Goal: Transaction & Acquisition: Purchase product/service

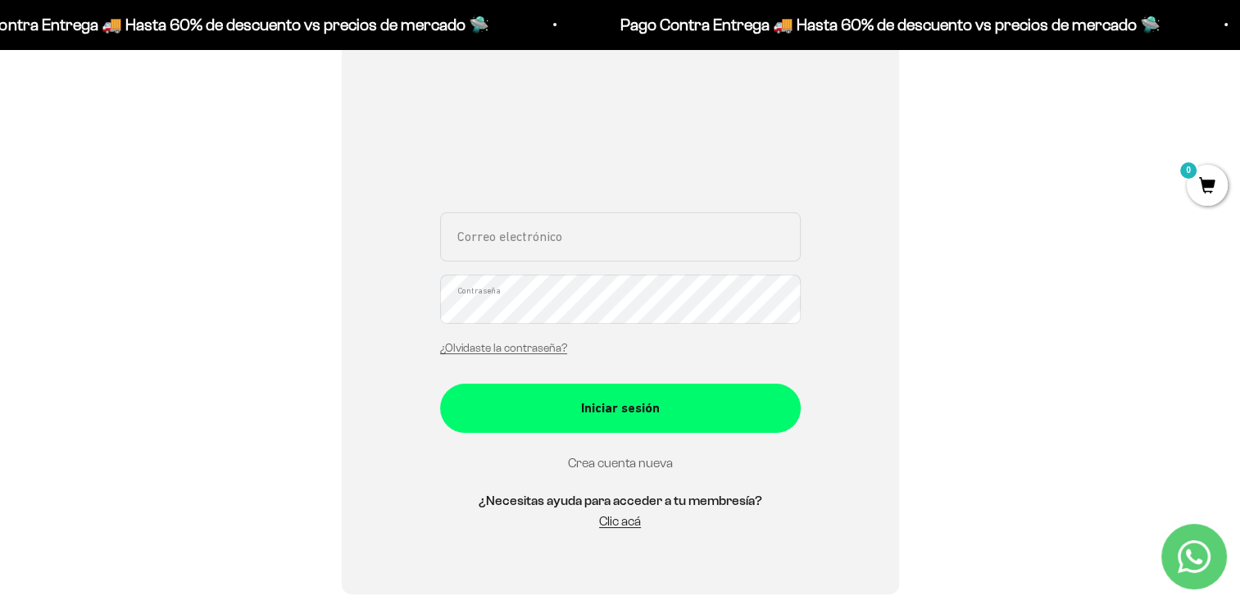
scroll to position [246, 0]
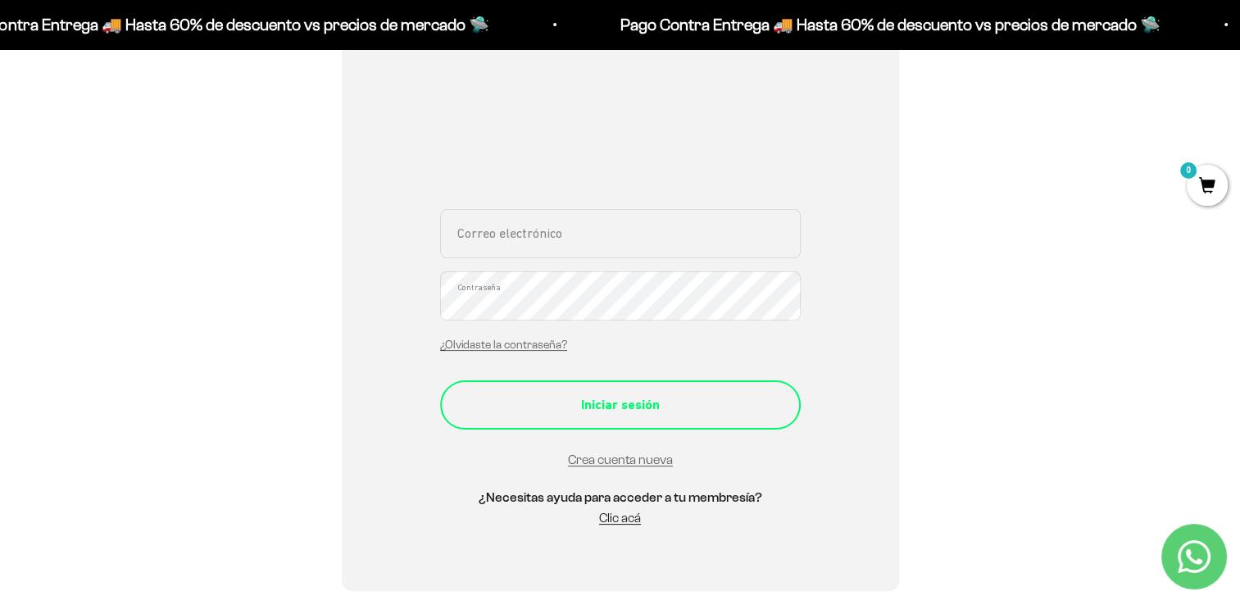
type input "acvalencia0323@gmail.com"
click at [637, 427] on button "Iniciar sesión" at bounding box center [620, 404] width 361 height 49
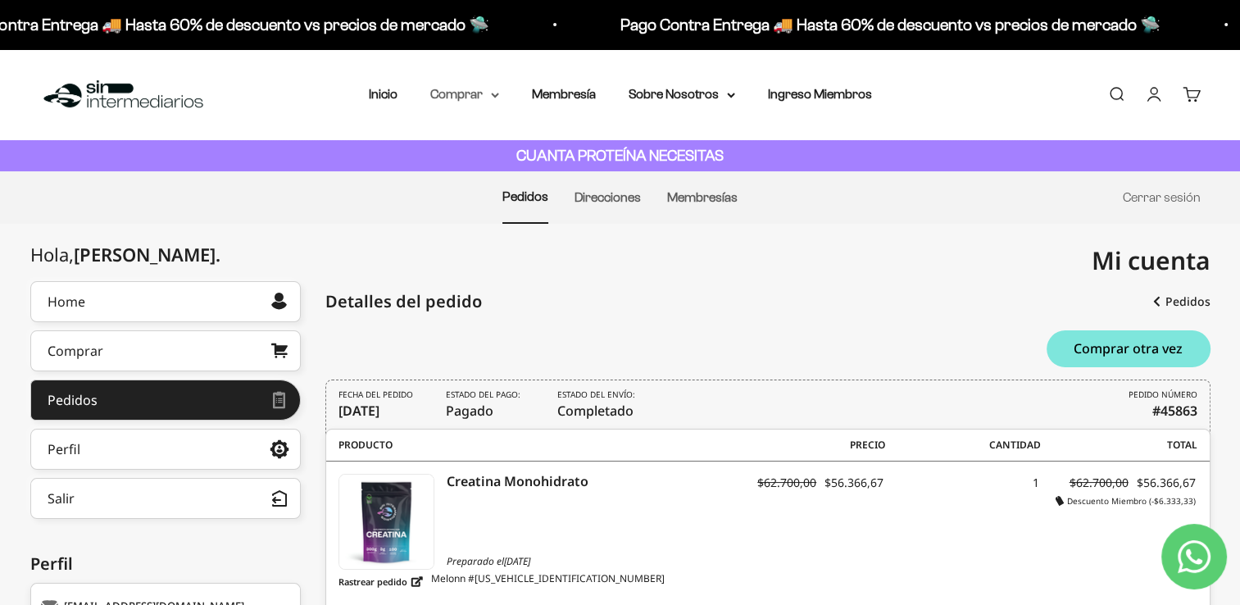
click at [481, 101] on summary "Comprar" at bounding box center [464, 94] width 69 height 21
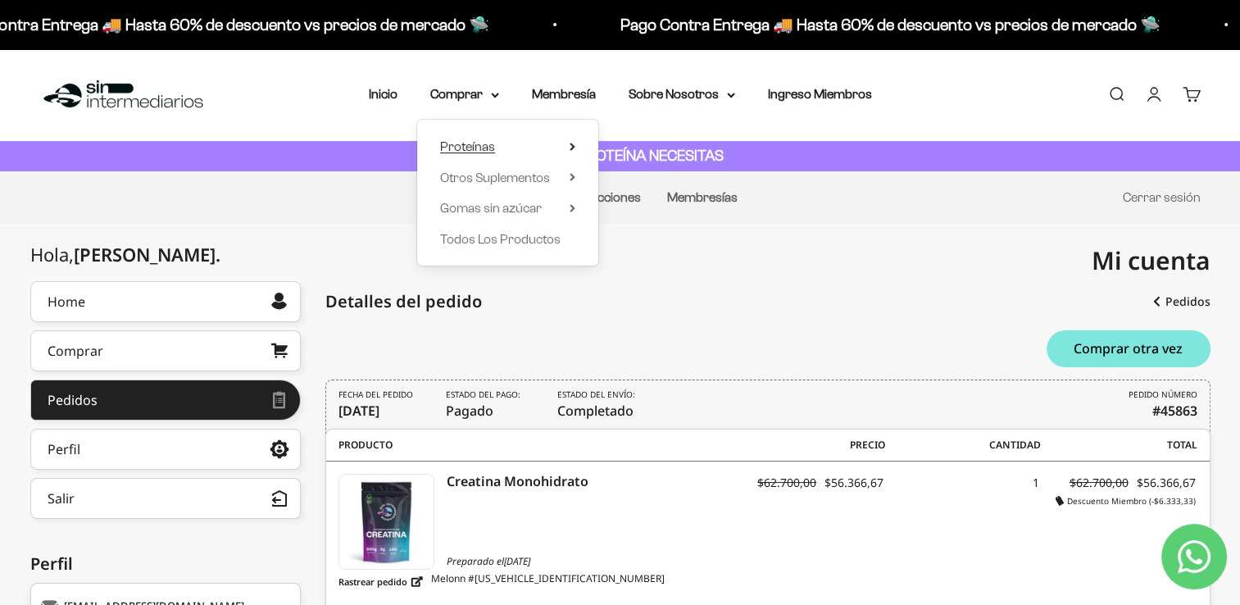
click at [568, 151] on summary "Proteínas" at bounding box center [507, 146] width 135 height 21
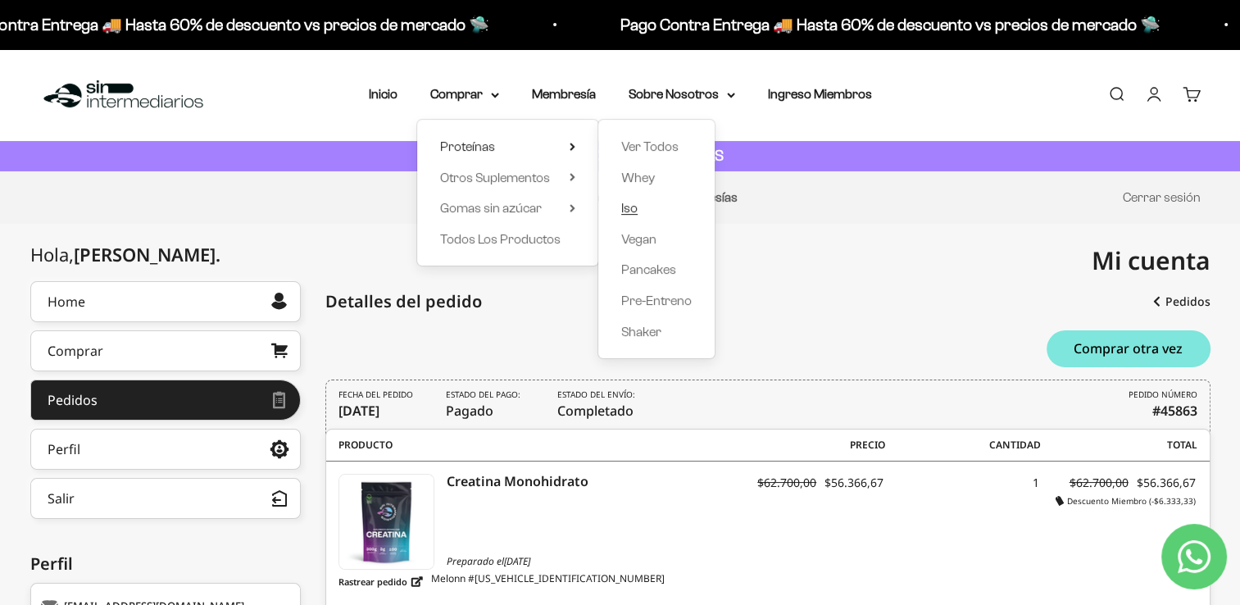
click at [653, 208] on link "Iso" at bounding box center [656, 208] width 71 height 21
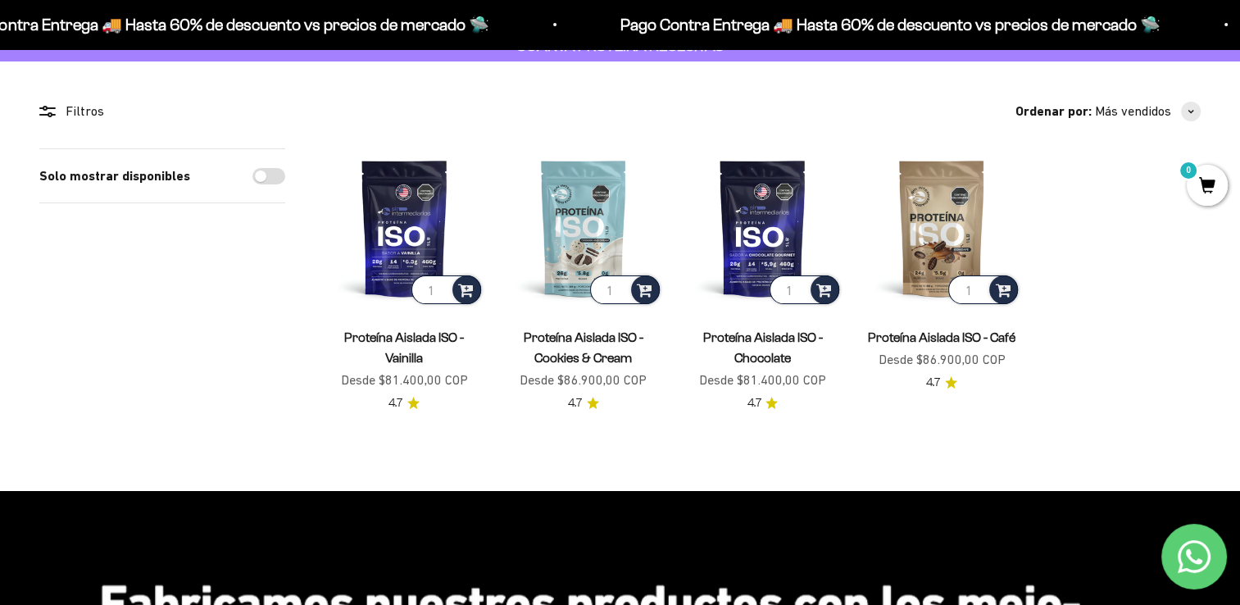
scroll to position [82, 0]
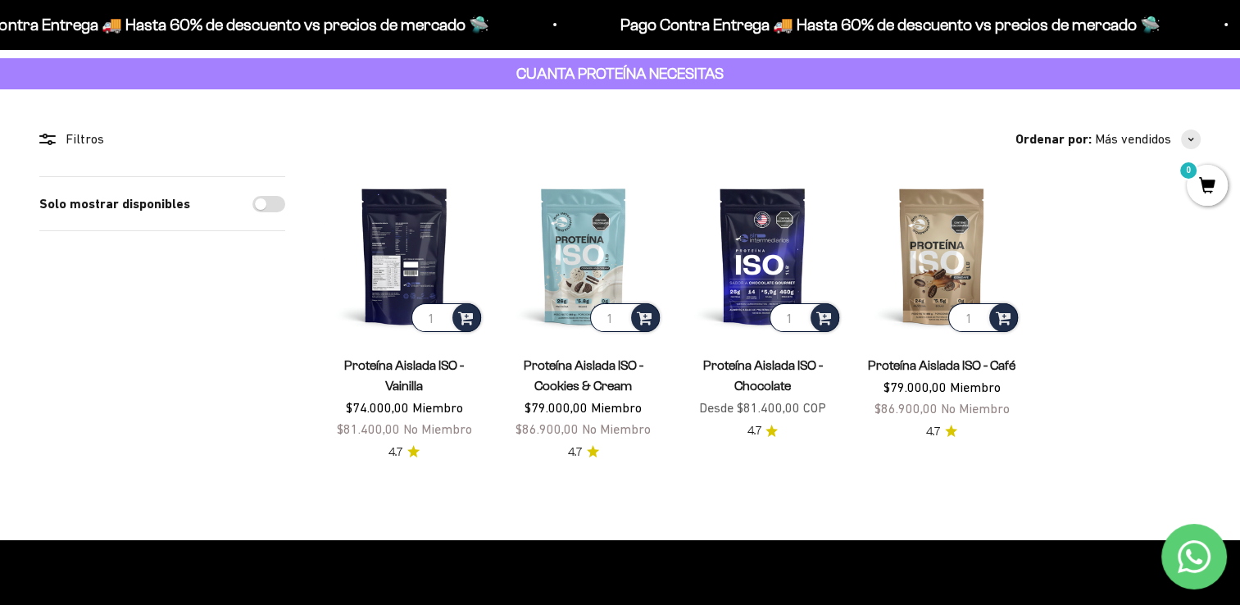
click at [413, 253] on img at bounding box center [405, 256] width 160 height 160
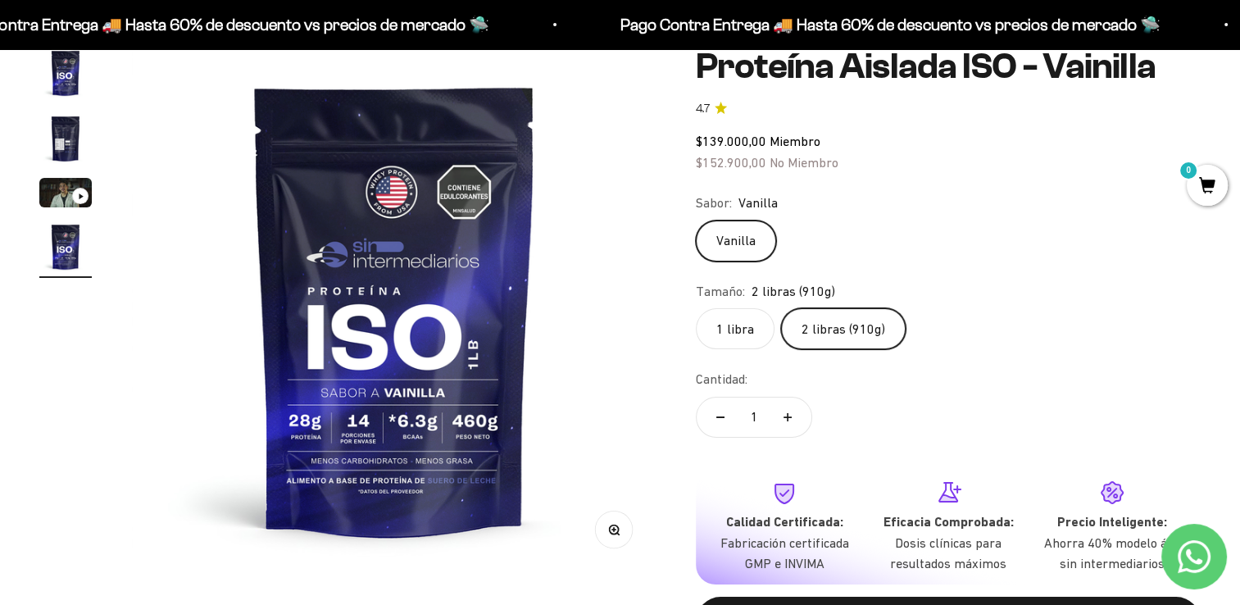
click at [78, 139] on img "Ir al artículo 2" at bounding box center [65, 138] width 52 height 52
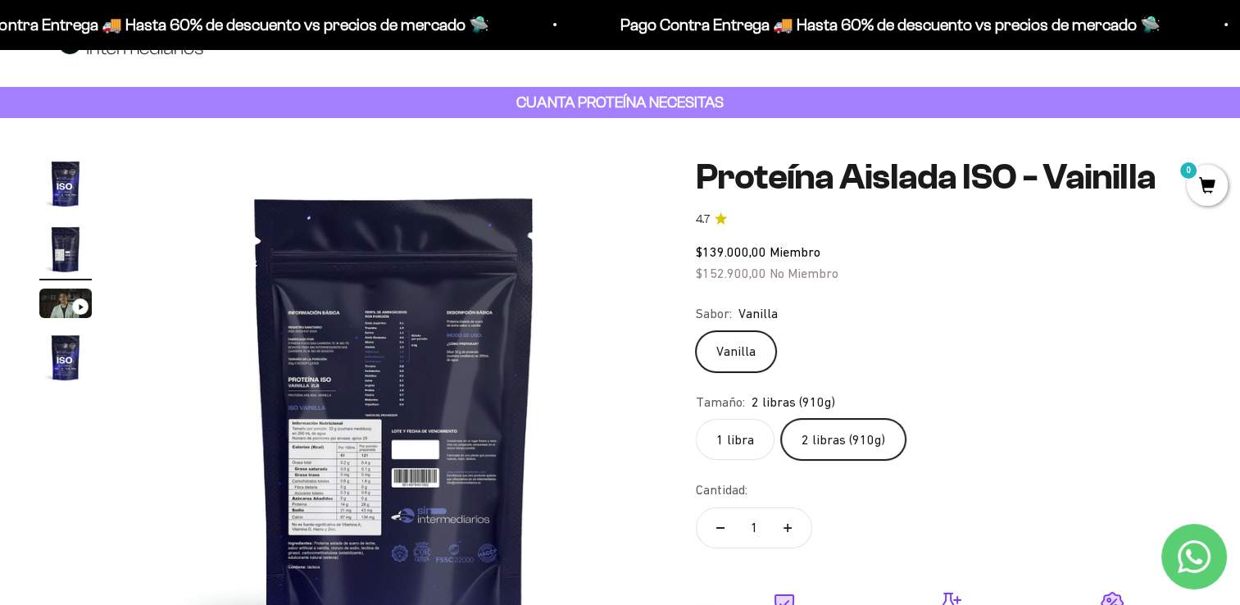
scroll to position [82, 0]
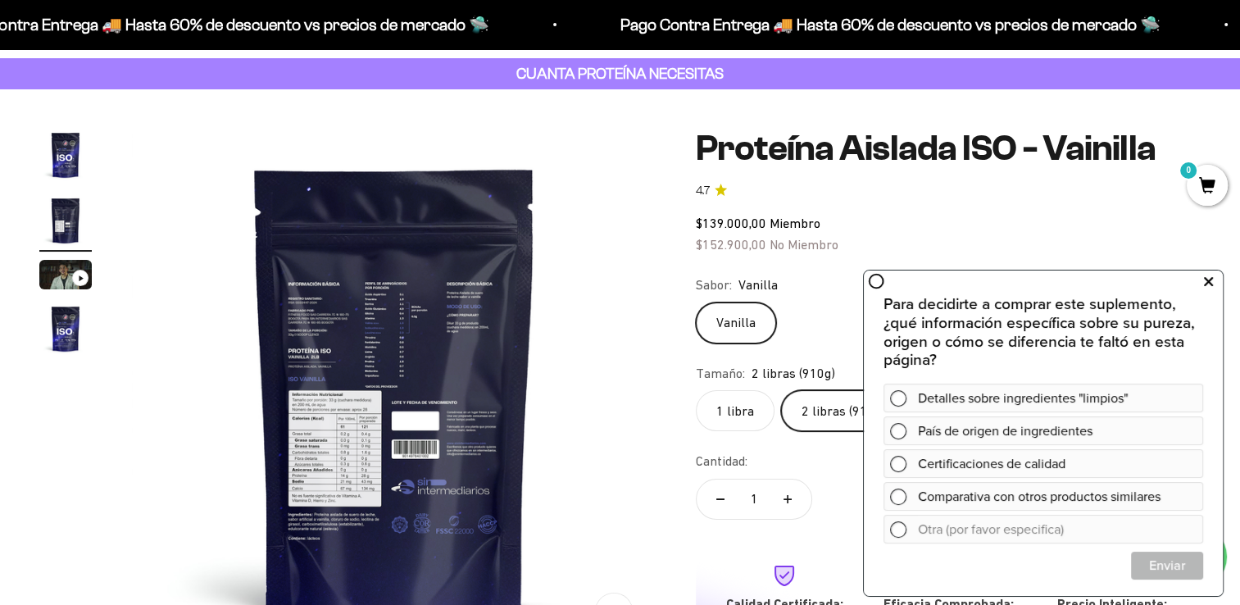
click at [1208, 283] on icon at bounding box center [1208, 281] width 9 height 21
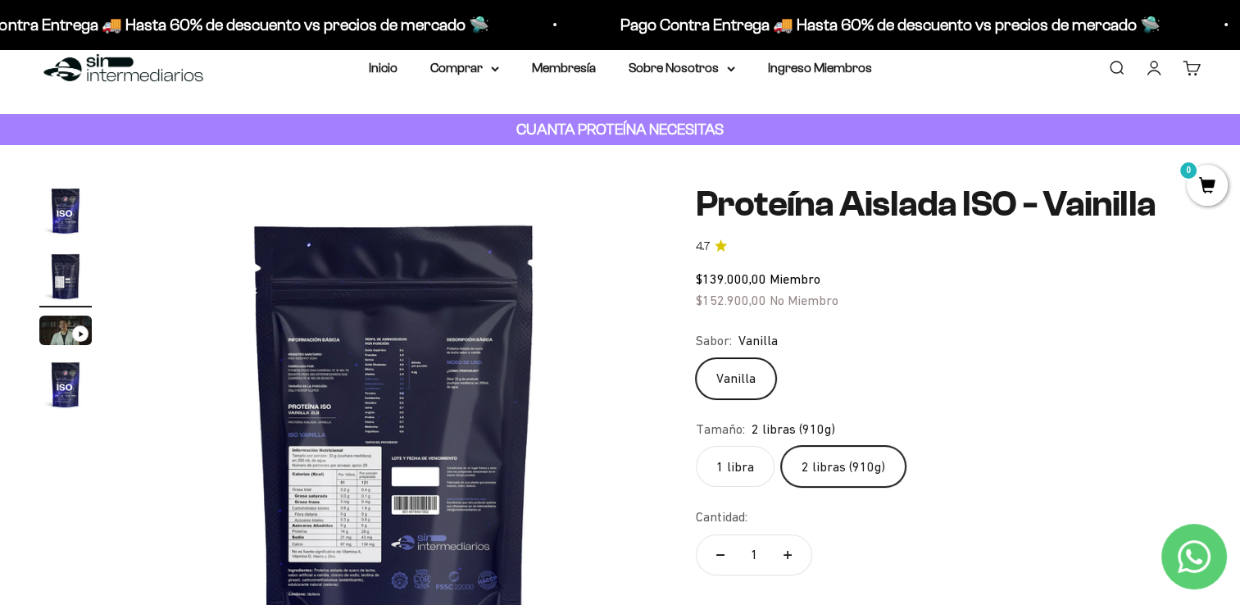
scroll to position [0, 0]
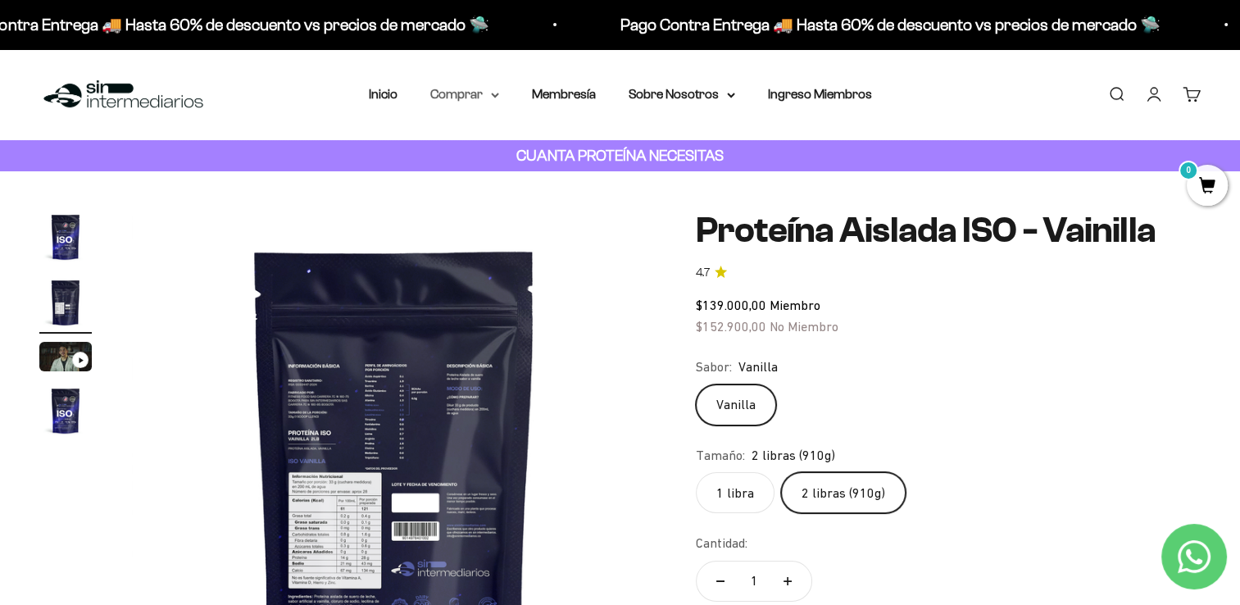
click at [483, 97] on summary "Comprar" at bounding box center [464, 94] width 69 height 21
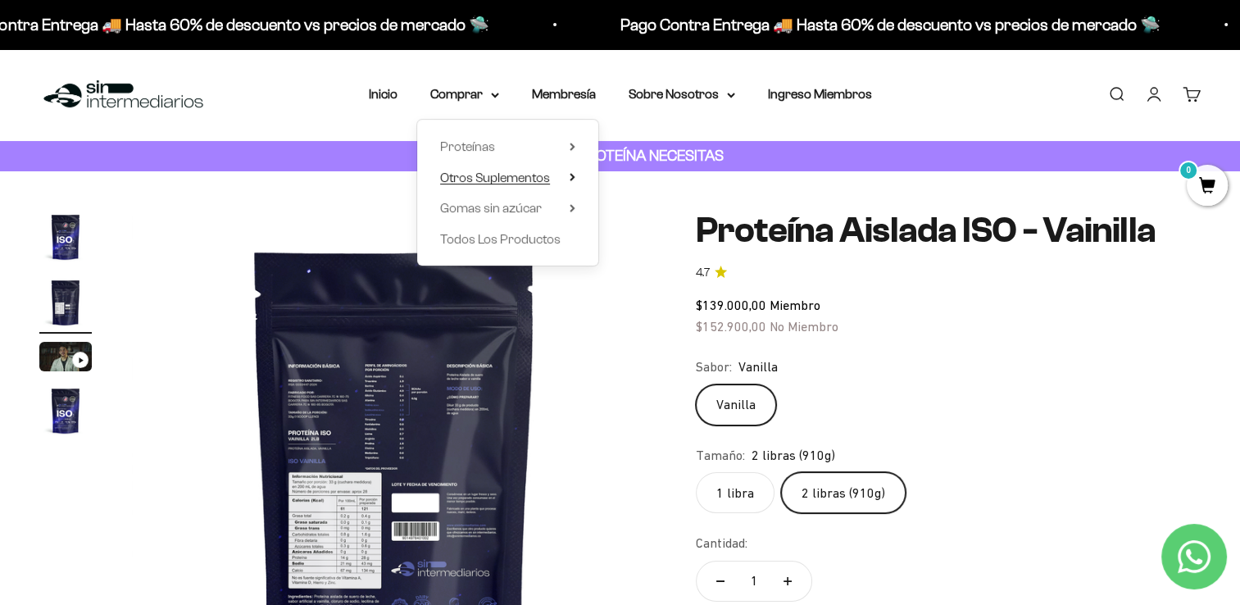
click at [575, 183] on summary "Otros Suplementos" at bounding box center [507, 177] width 135 height 21
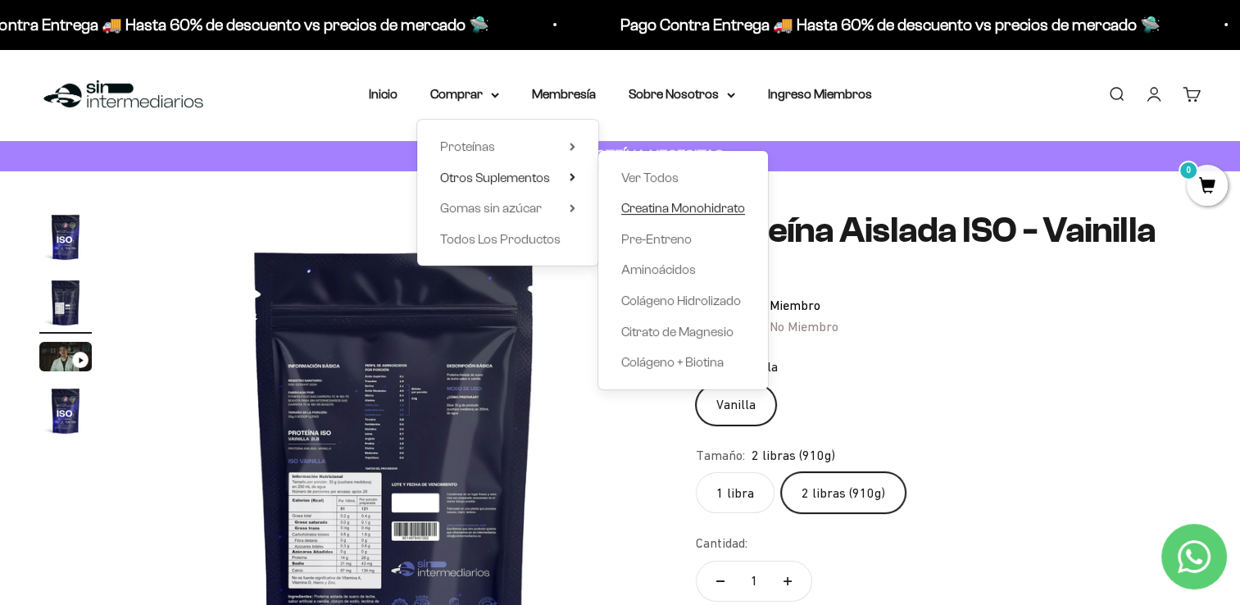
click at [721, 210] on span "Creatina Monohidrato" at bounding box center [683, 208] width 124 height 14
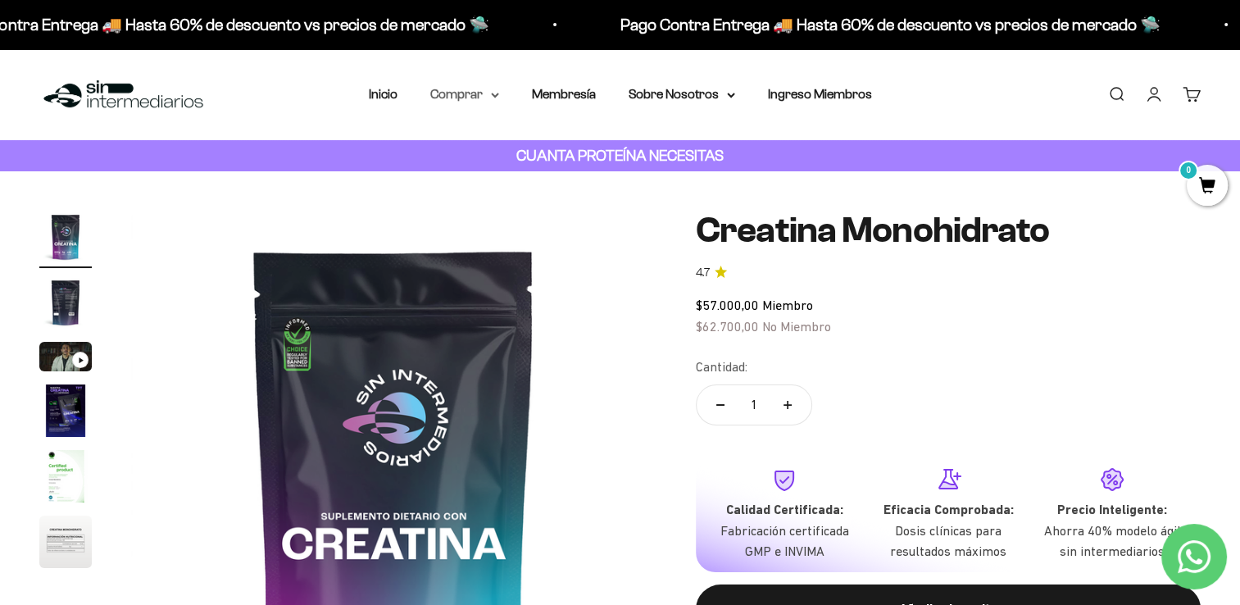
click at [485, 85] on summary "Comprar" at bounding box center [464, 94] width 69 height 21
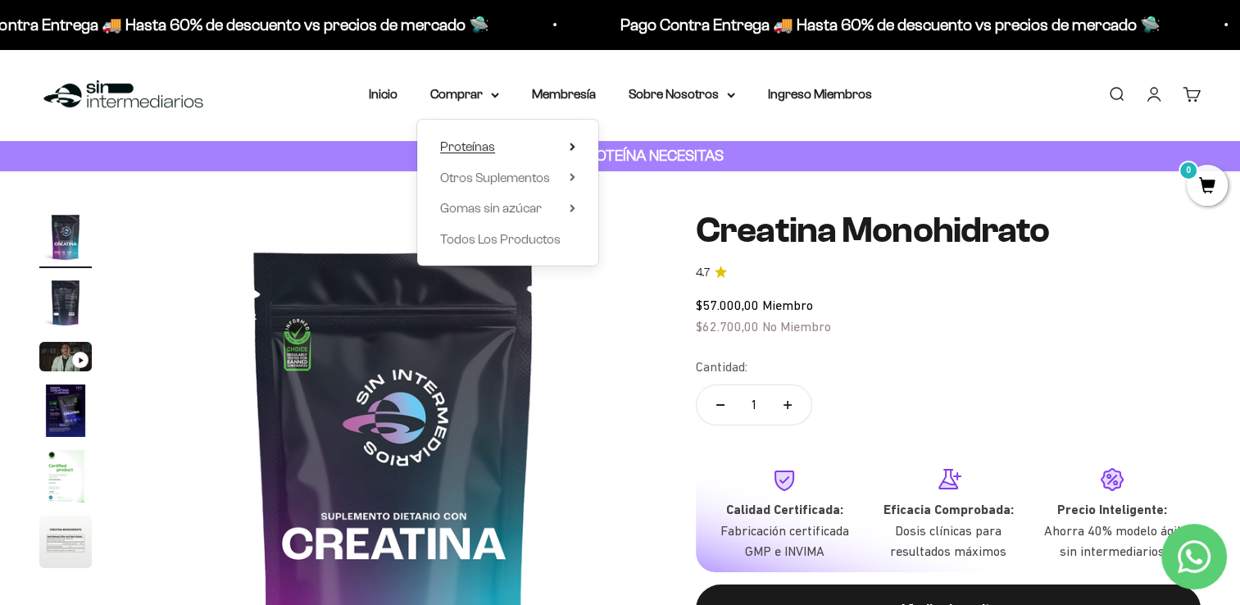
click at [571, 145] on icon at bounding box center [573, 147] width 6 height 8
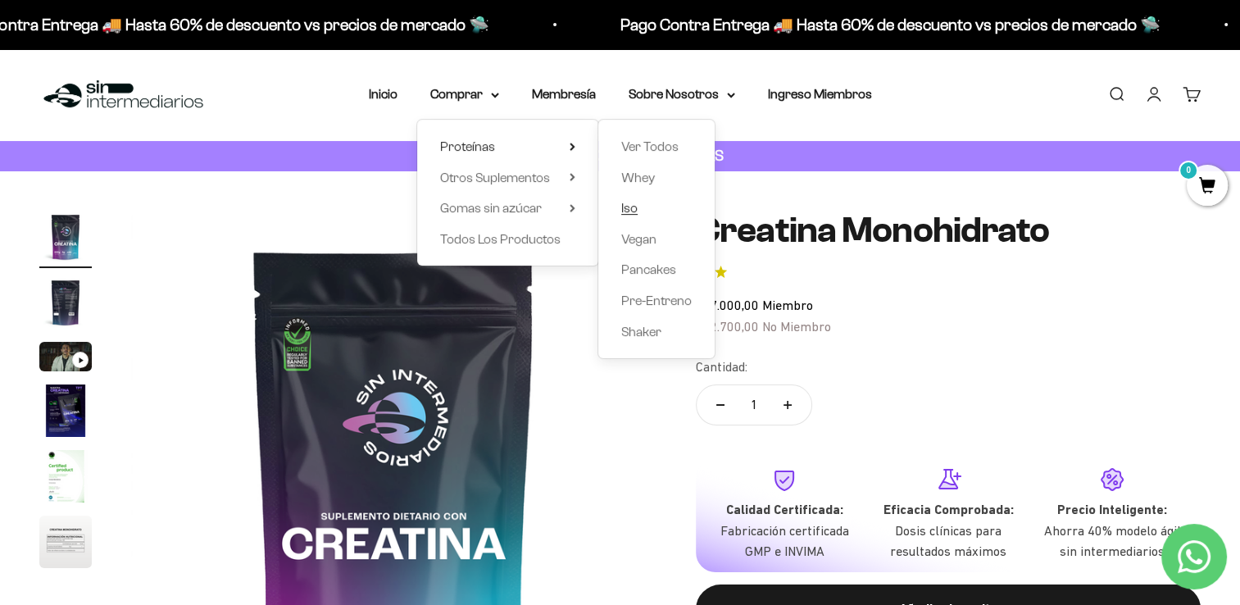
click at [626, 217] on span "Iso" at bounding box center [629, 208] width 16 height 21
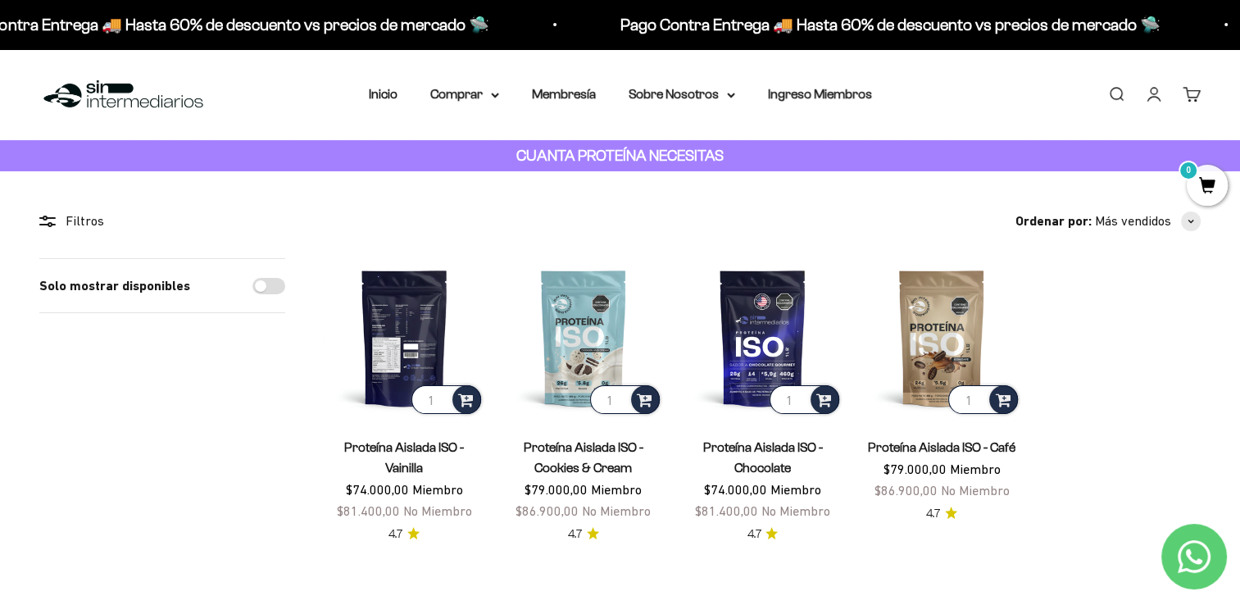
click at [406, 325] on img at bounding box center [405, 338] width 160 height 160
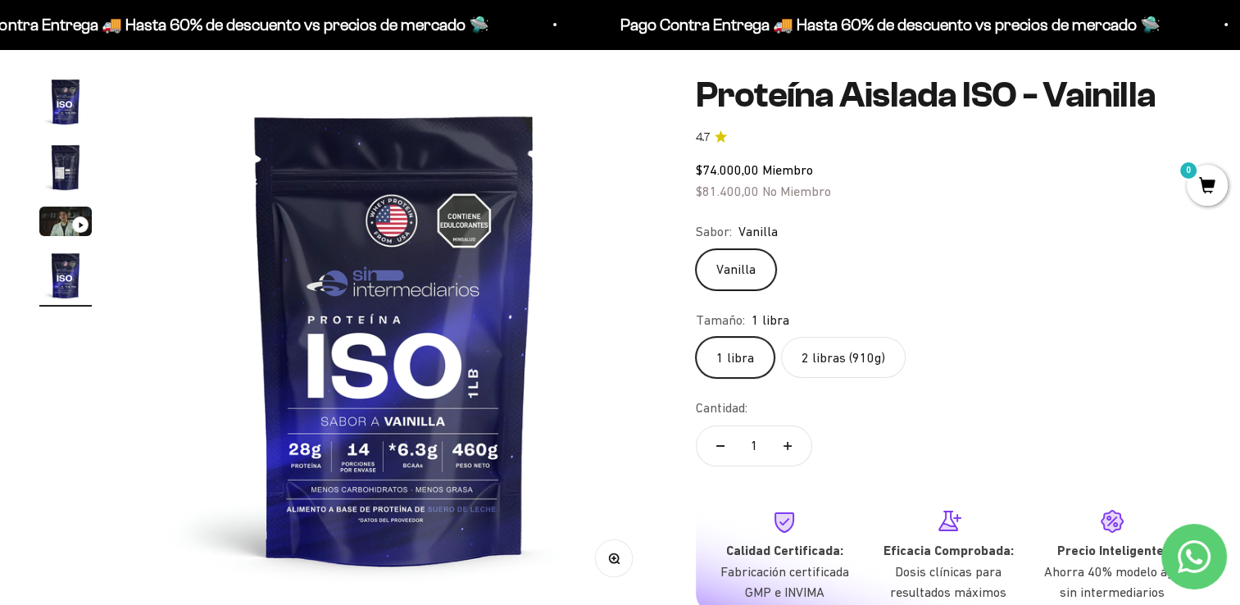
scroll to position [164, 0]
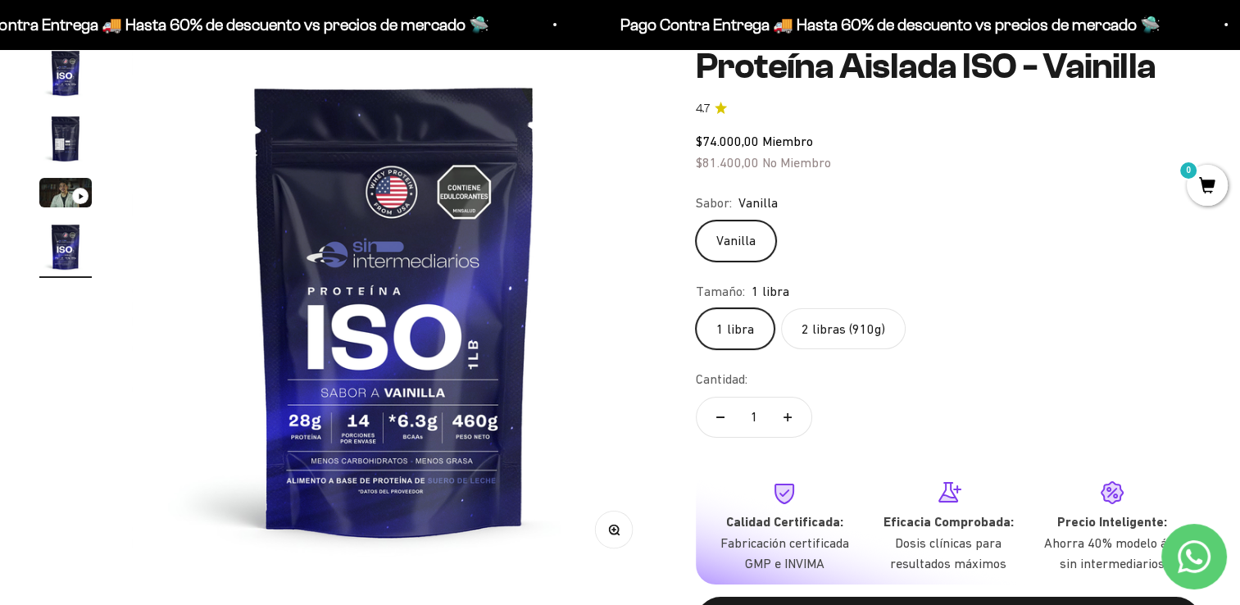
click at [830, 326] on label "2 libras (910g)" at bounding box center [843, 328] width 125 height 41
click at [696, 308] on input "2 libras (910g)" at bounding box center [695, 307] width 1 height 1
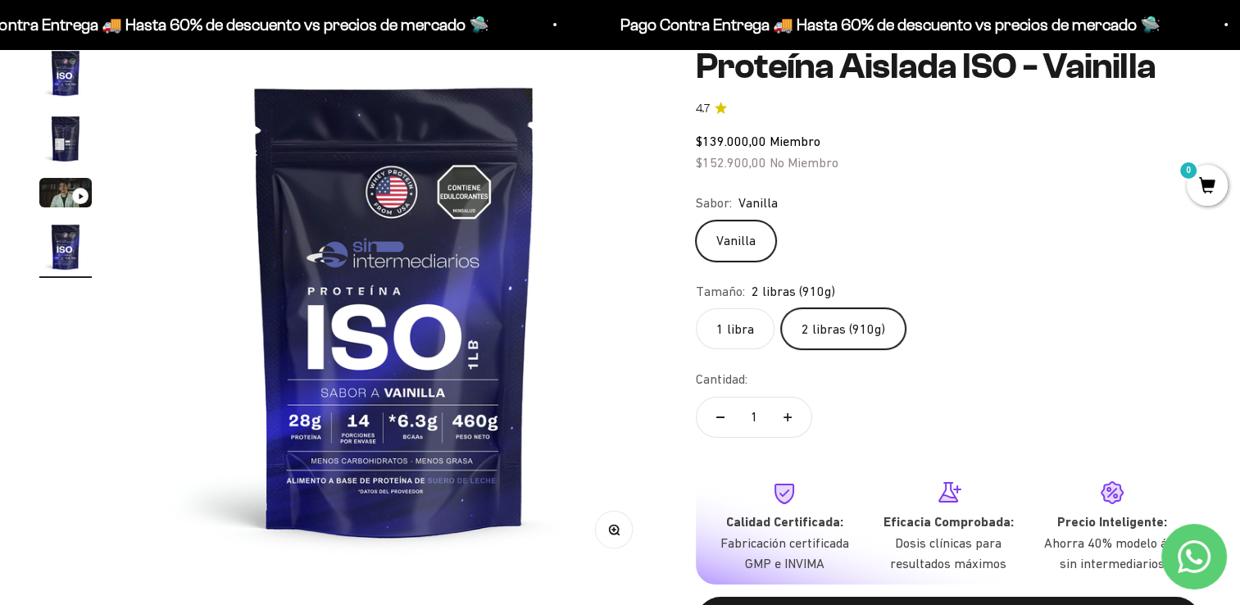
click at [743, 328] on label "1 libra" at bounding box center [735, 328] width 79 height 41
click at [696, 308] on input "1 libra" at bounding box center [695, 307] width 1 height 1
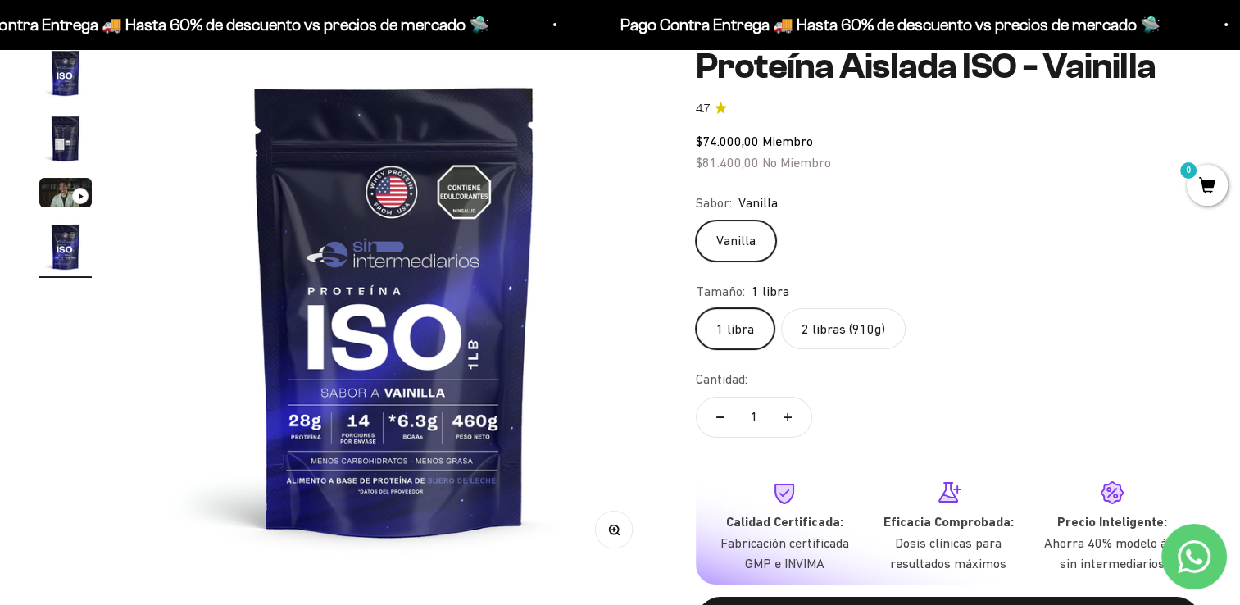
click at [844, 328] on label "2 libras (910g)" at bounding box center [843, 328] width 125 height 41
click at [696, 308] on input "2 libras (910g)" at bounding box center [695, 307] width 1 height 1
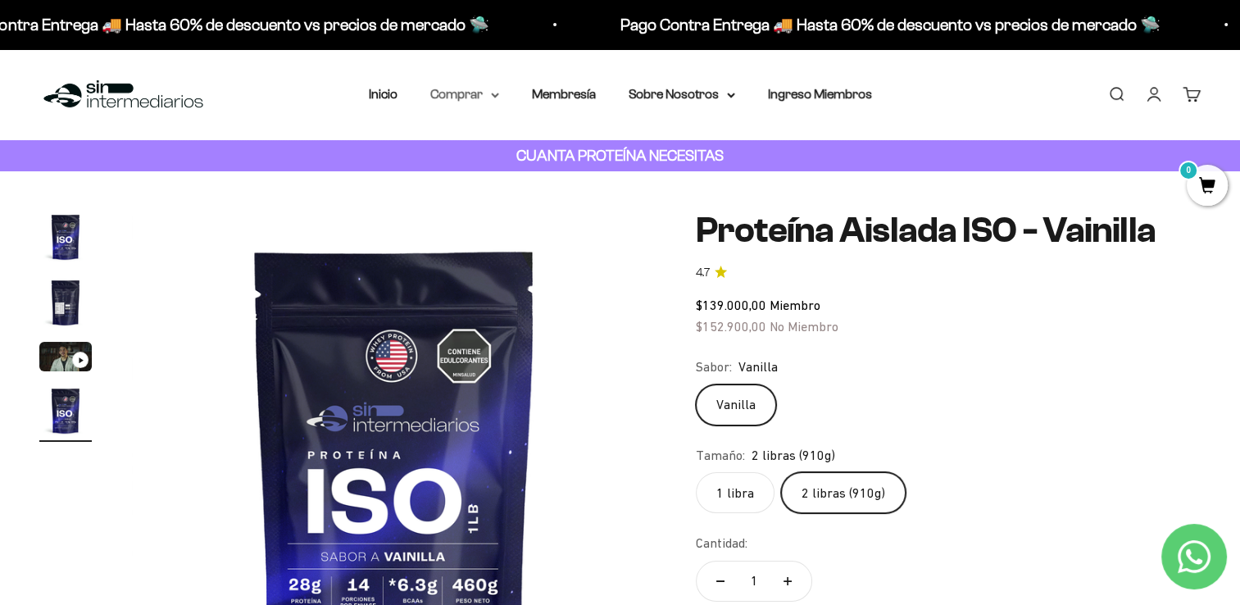
click at [462, 99] on summary "Comprar" at bounding box center [464, 94] width 69 height 21
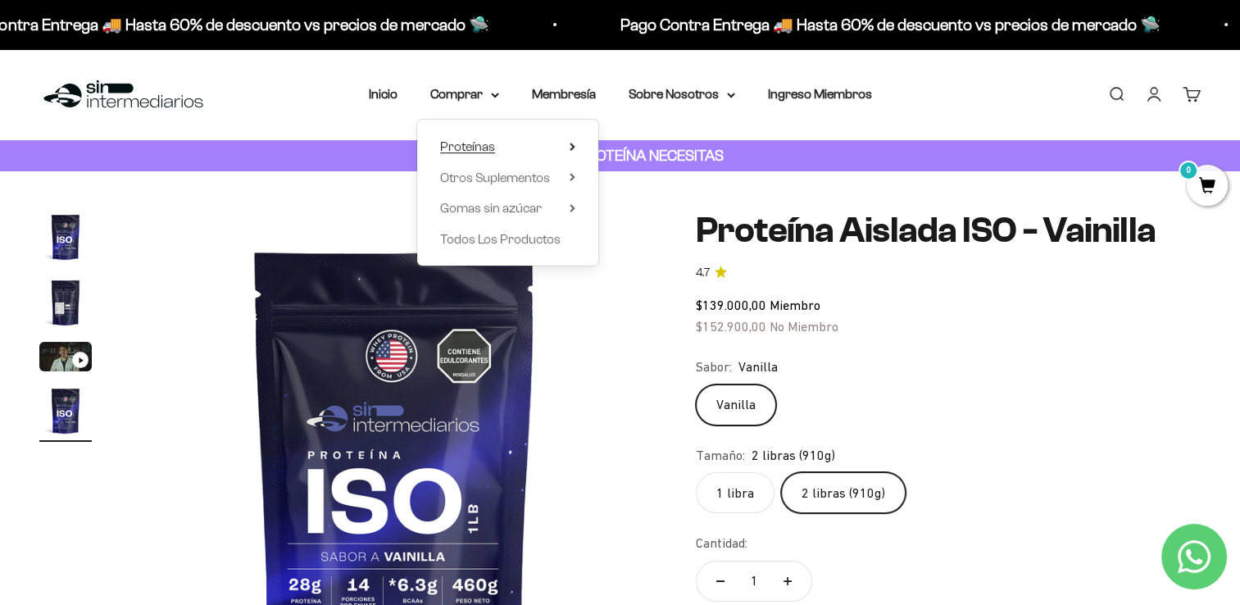
click at [573, 149] on icon at bounding box center [573, 147] width 6 height 8
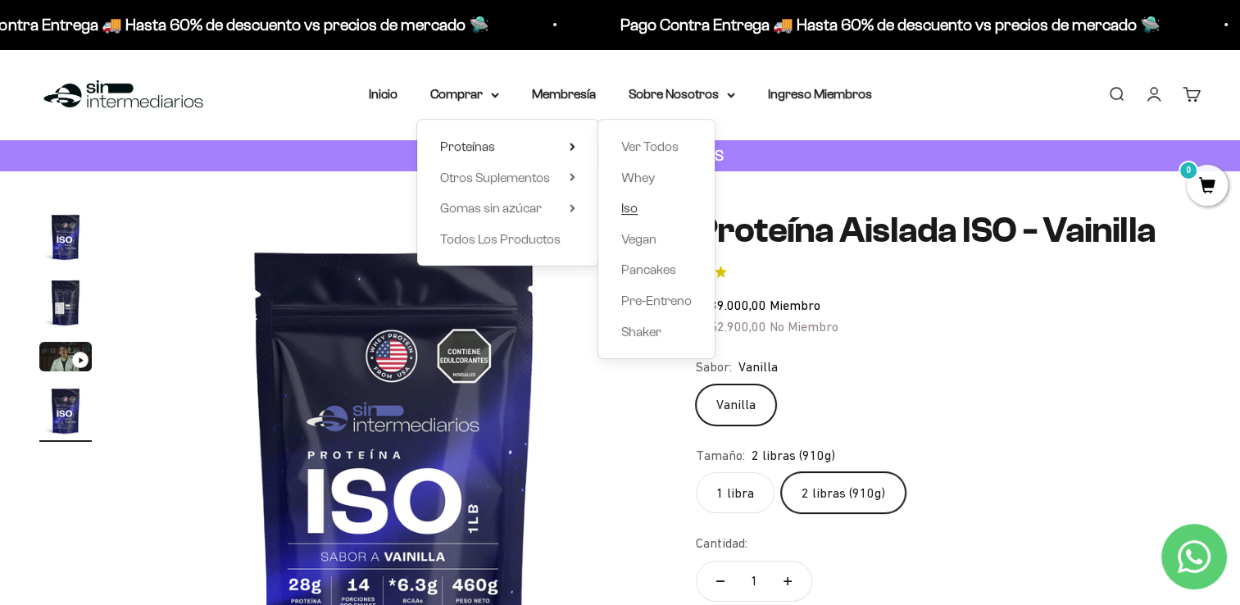
click at [632, 215] on span "Iso" at bounding box center [629, 208] width 16 height 14
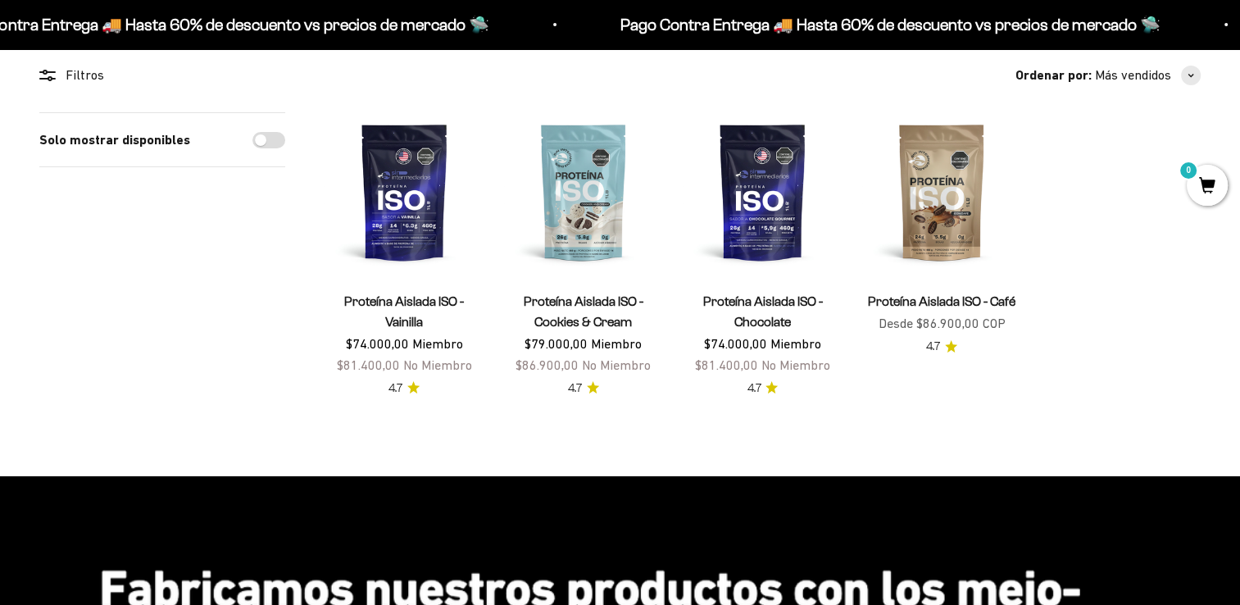
scroll to position [164, 0]
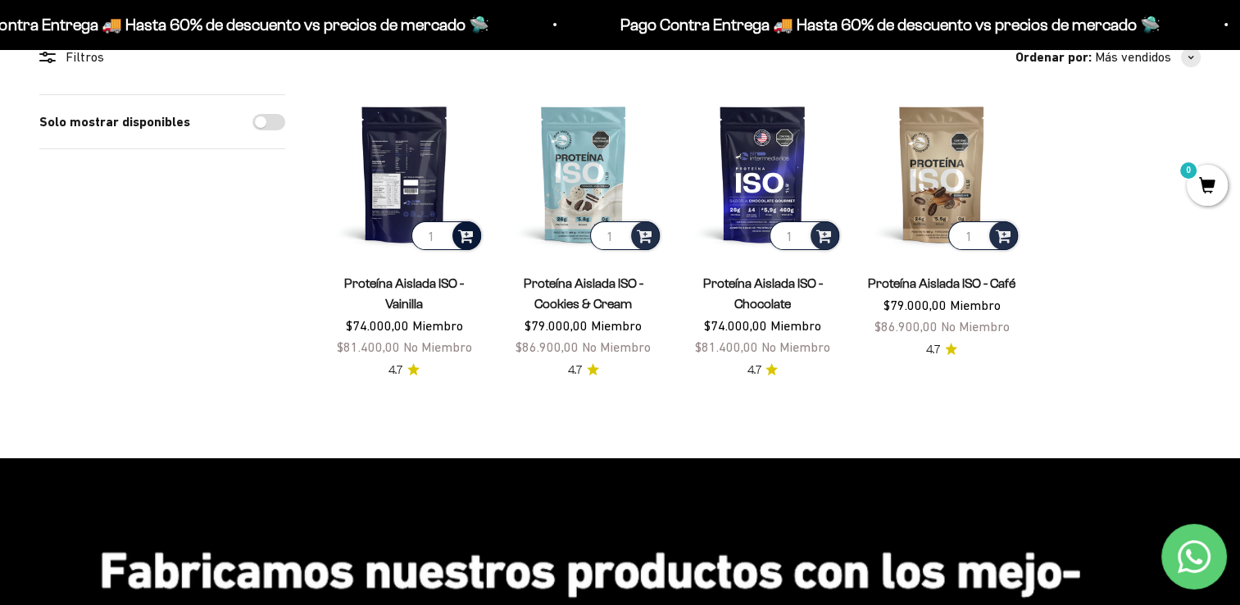
click at [466, 236] on span at bounding box center [466, 234] width 16 height 19
click at [433, 192] on span "Vanilla / 1 libra" at bounding box center [405, 192] width 60 height 12
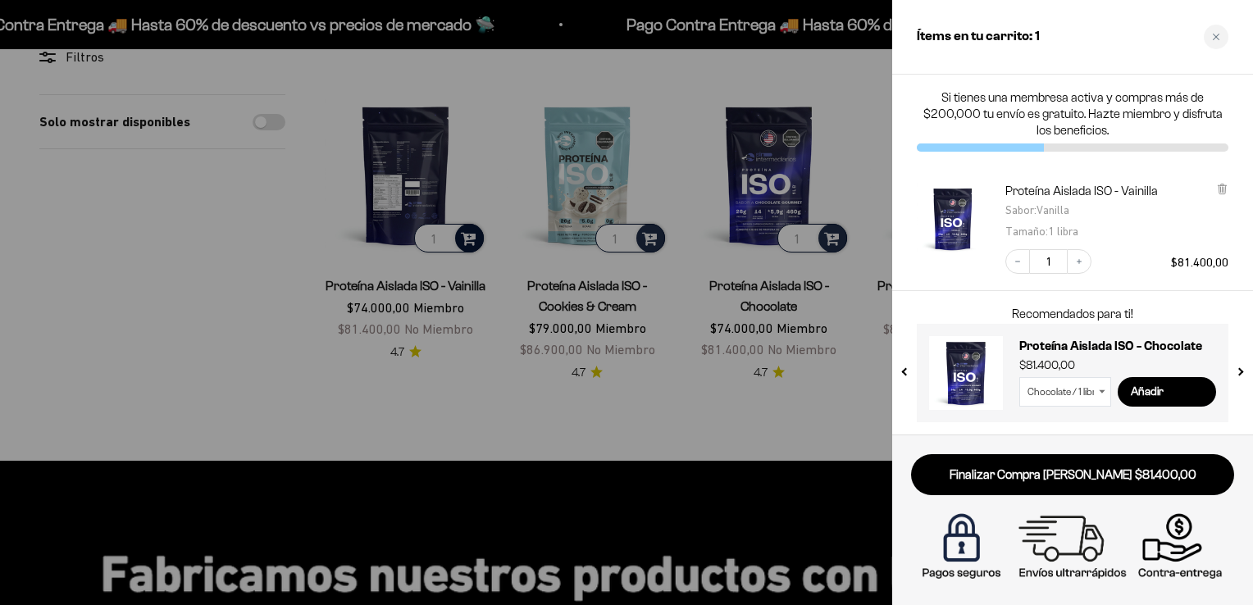
click at [821, 405] on div at bounding box center [626, 302] width 1253 height 605
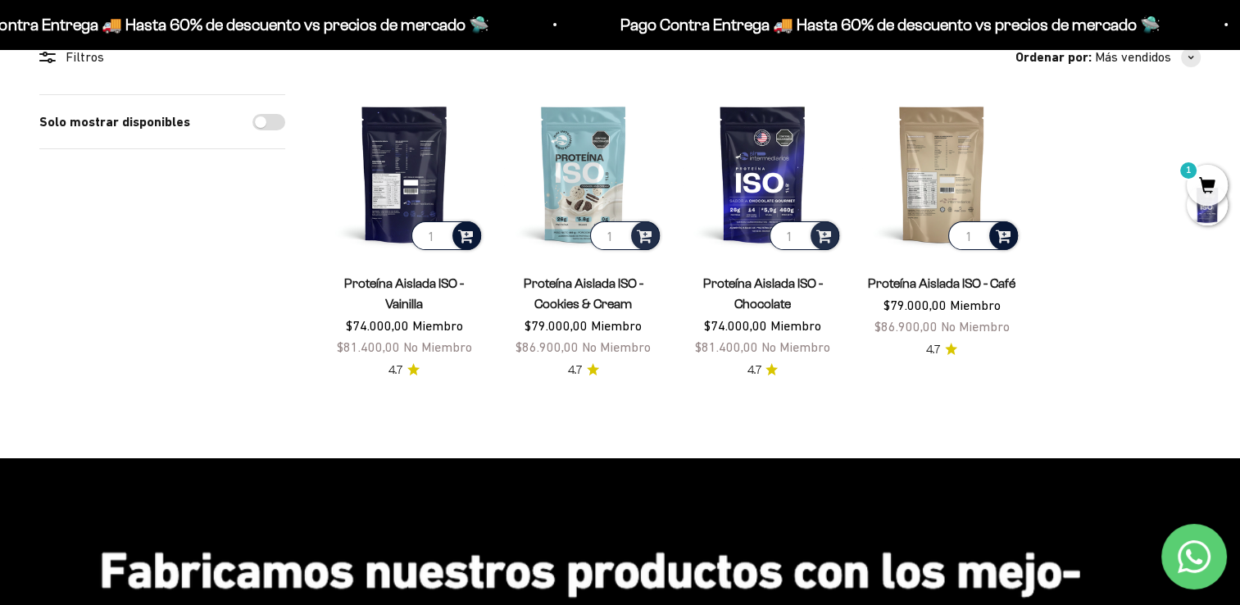
click at [1003, 239] on span at bounding box center [1003, 234] width 16 height 19
click at [967, 190] on span "Café / 1 libra (460g)" at bounding box center [943, 192] width 88 height 12
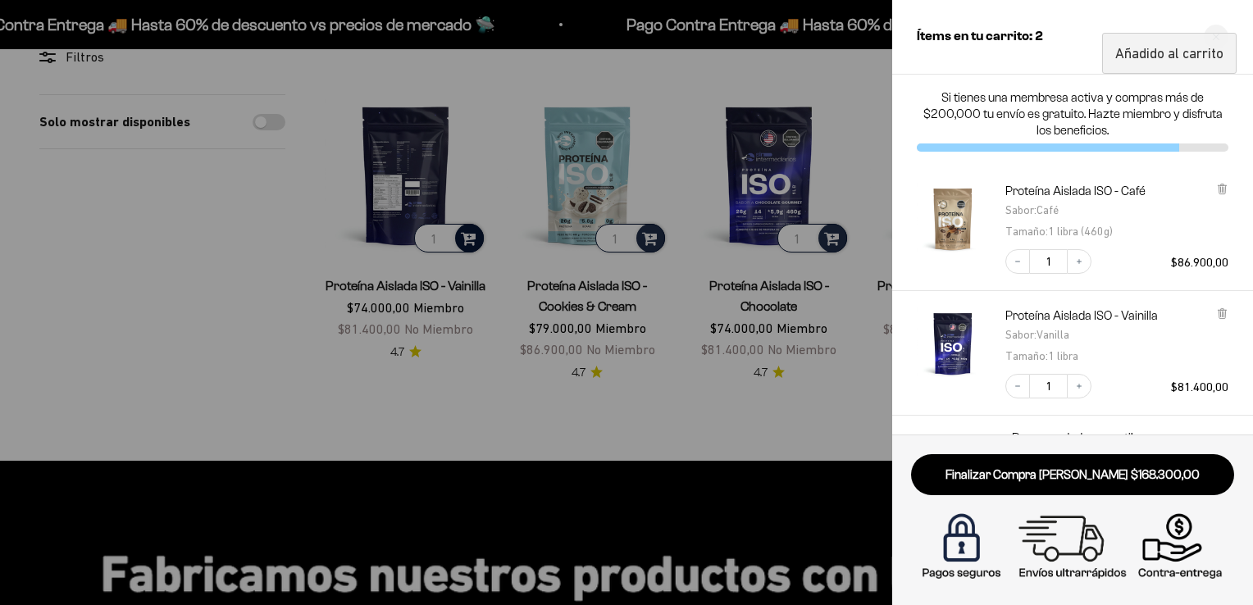
click at [489, 402] on div at bounding box center [626, 302] width 1253 height 605
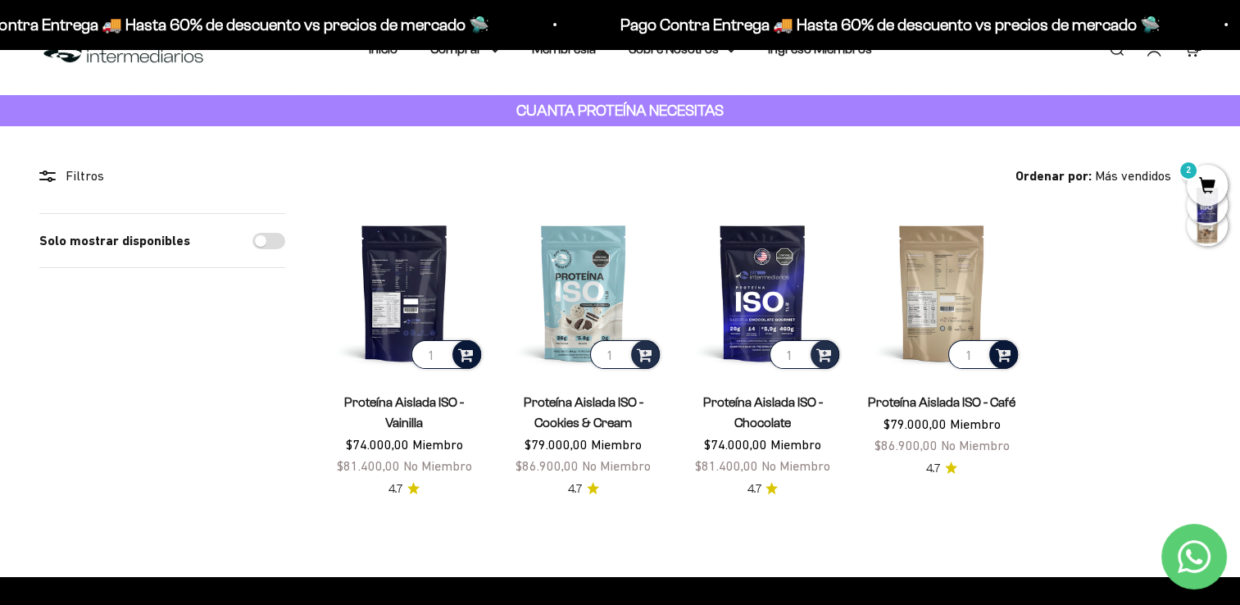
scroll to position [0, 0]
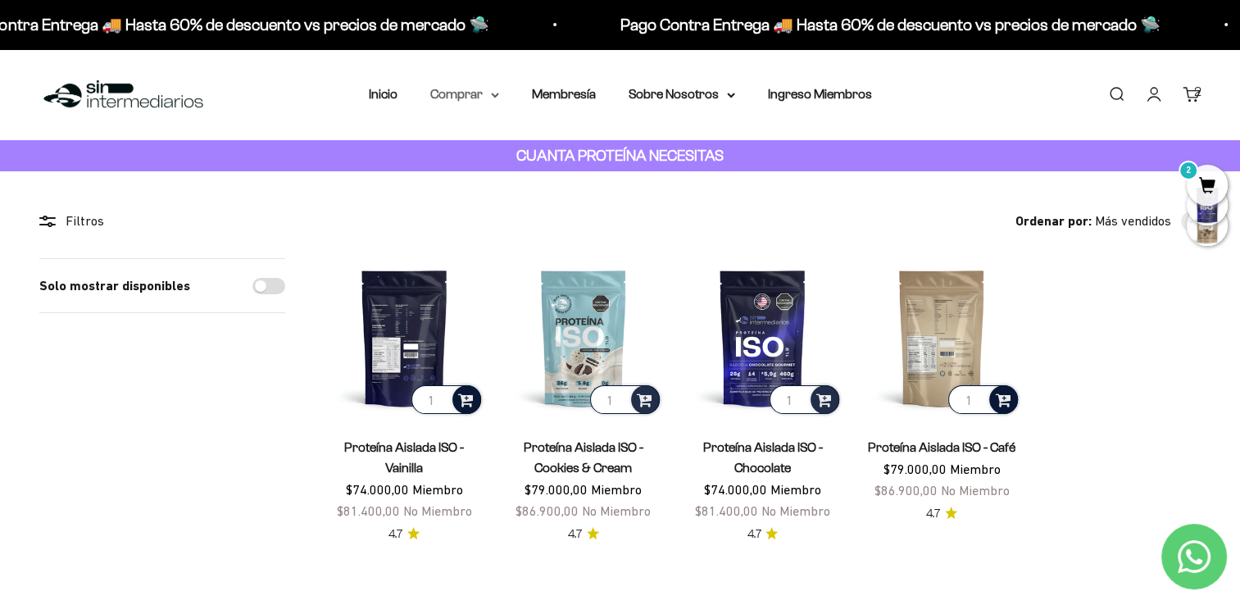
click at [487, 90] on summary "Comprar" at bounding box center [464, 94] width 69 height 21
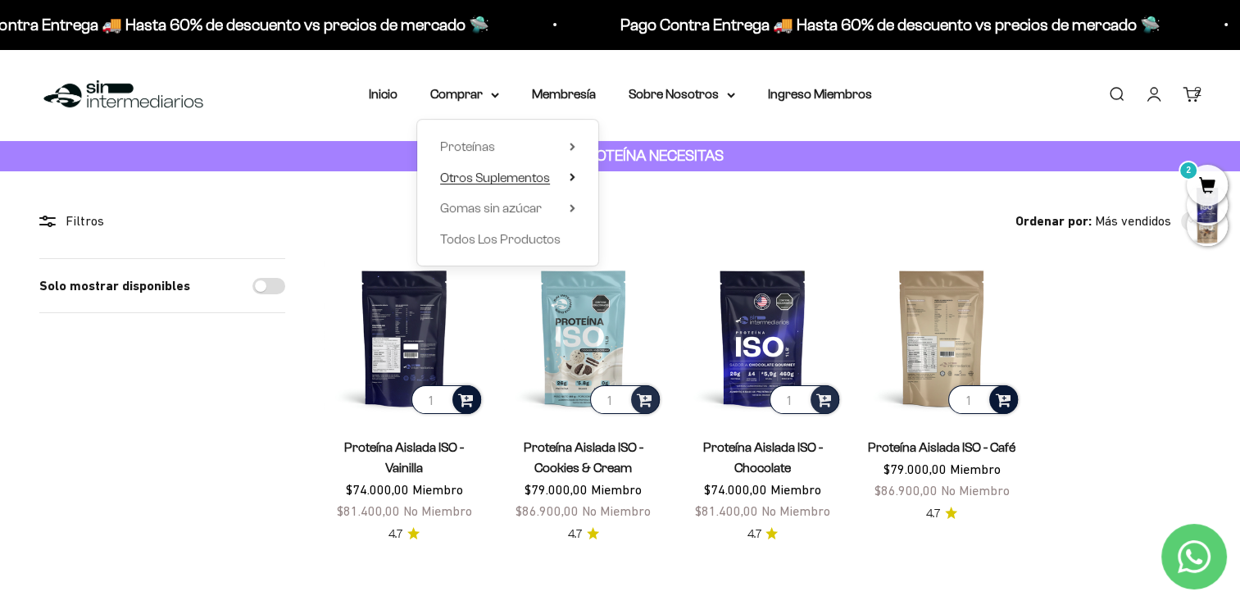
click at [568, 179] on summary "Otros Suplementos" at bounding box center [507, 177] width 135 height 21
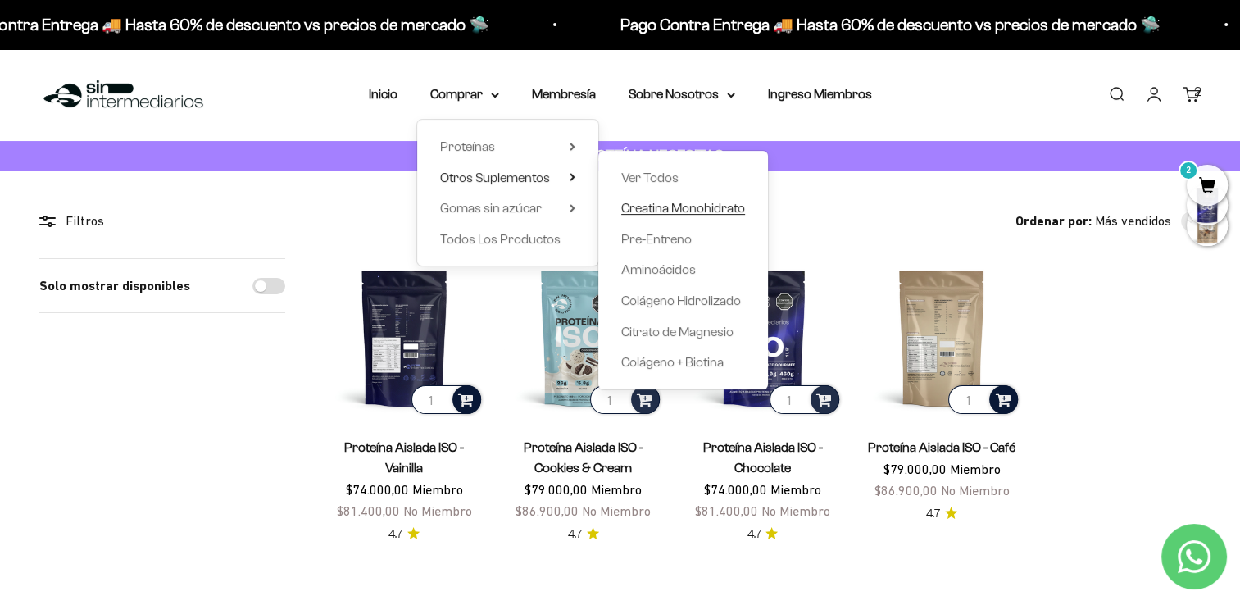
click at [693, 213] on span "Creatina Monohidrato" at bounding box center [683, 208] width 124 height 14
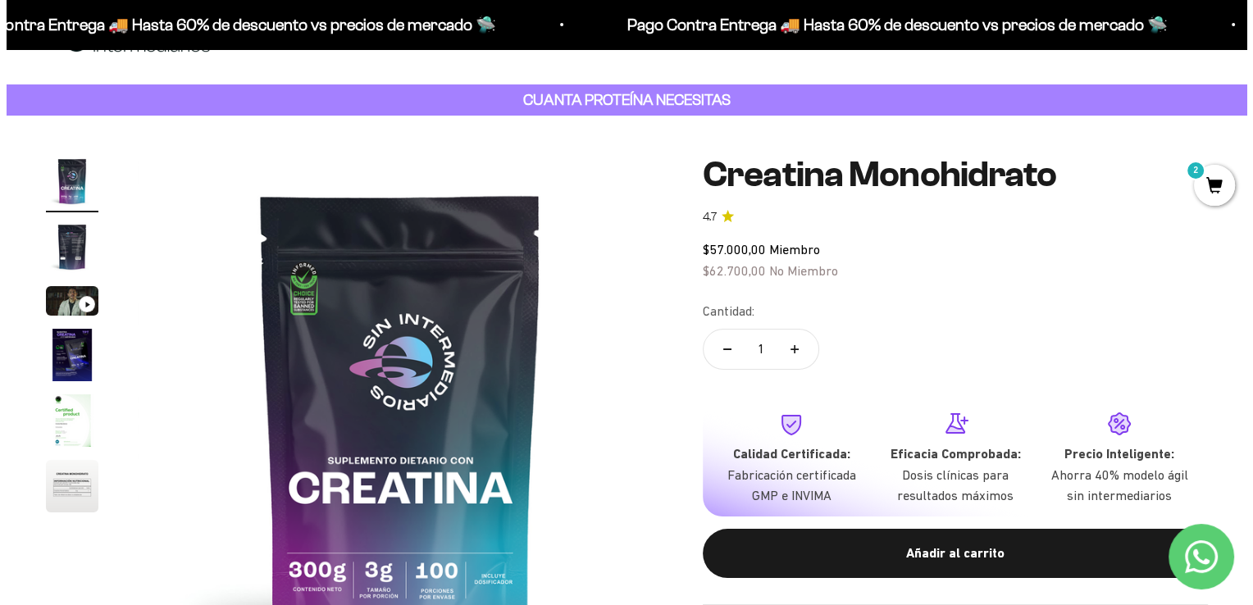
scroll to position [82, 0]
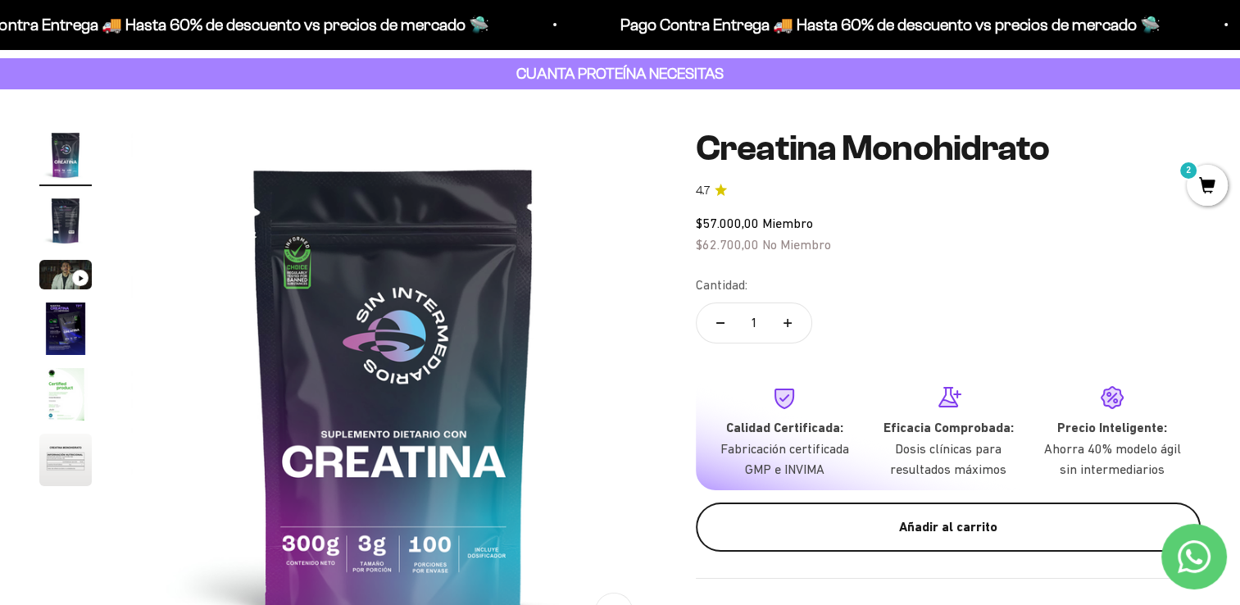
click at [926, 531] on div "Añadir al carrito" at bounding box center [948, 526] width 439 height 21
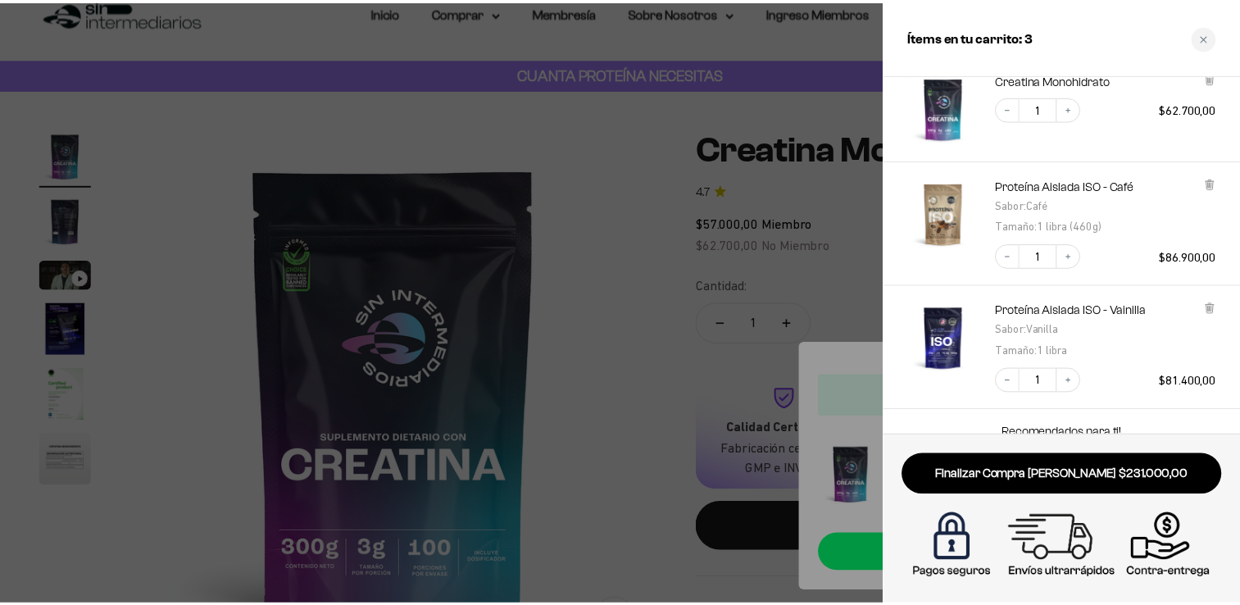
scroll to position [0, 0]
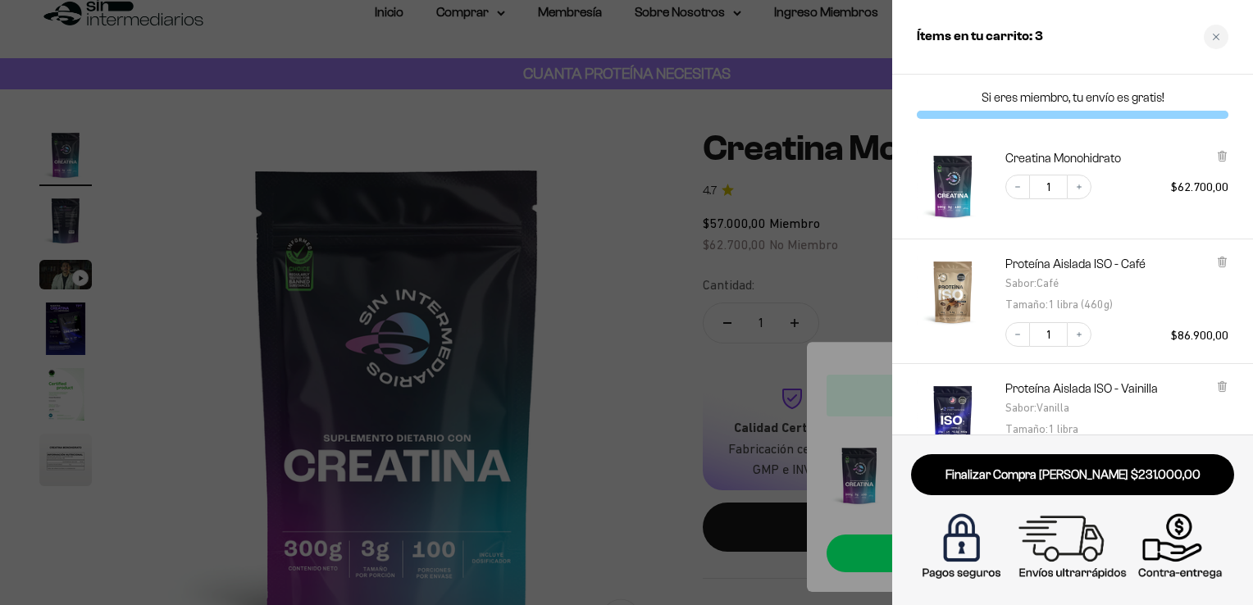
click at [1207, 49] on div "Ítems en tu carrito: 3" at bounding box center [1072, 37] width 361 height 75
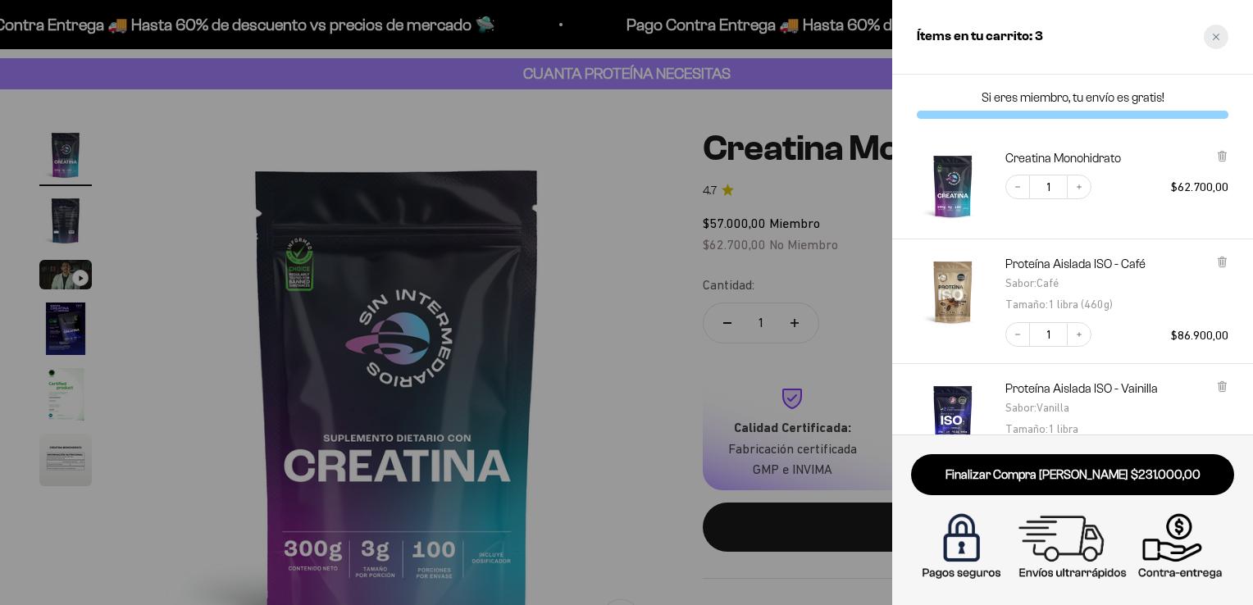
click at [1210, 42] on div "Close cart" at bounding box center [1216, 37] width 25 height 25
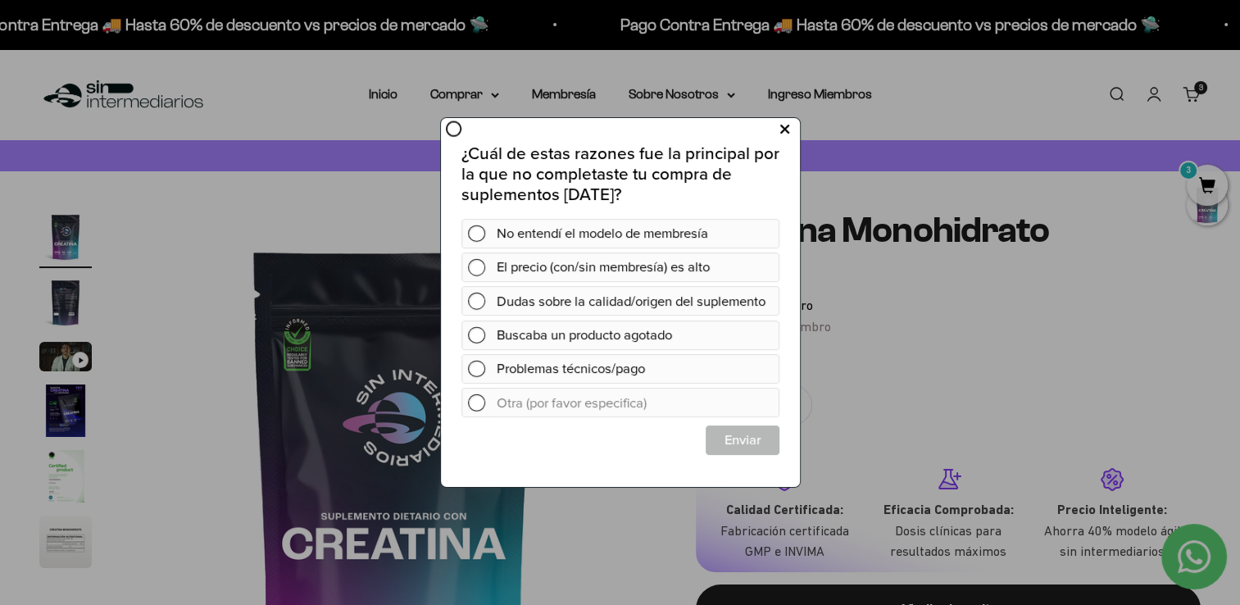
click at [793, 130] on button at bounding box center [784, 129] width 30 height 27
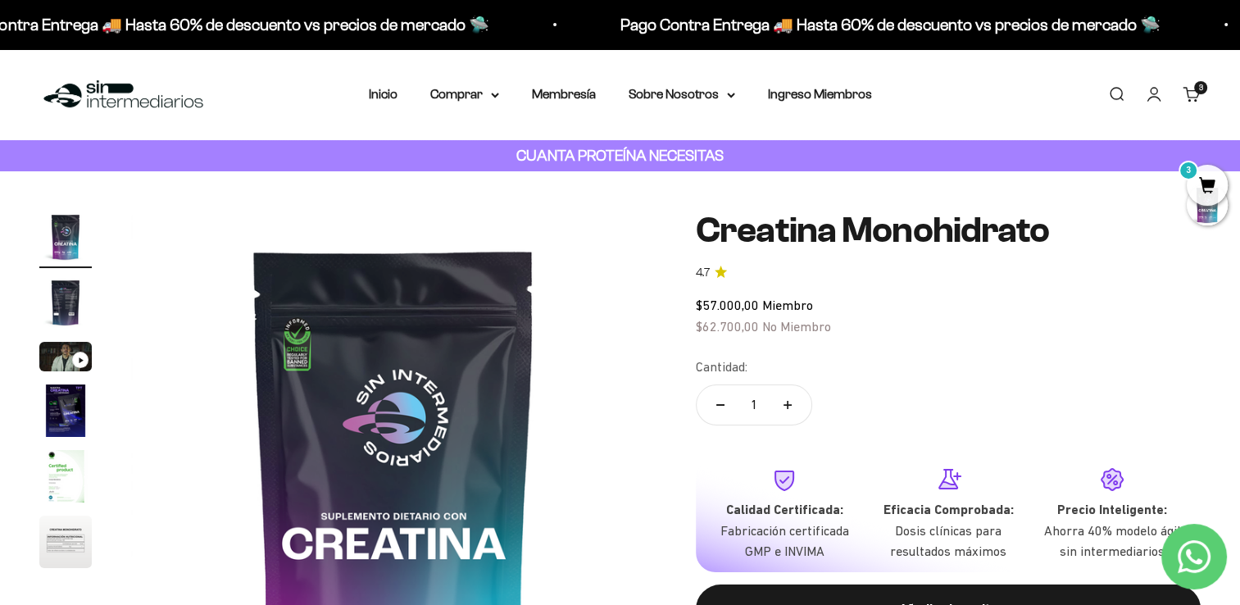
click at [1154, 92] on link "Iniciar sesión" at bounding box center [1154, 94] width 18 height 18
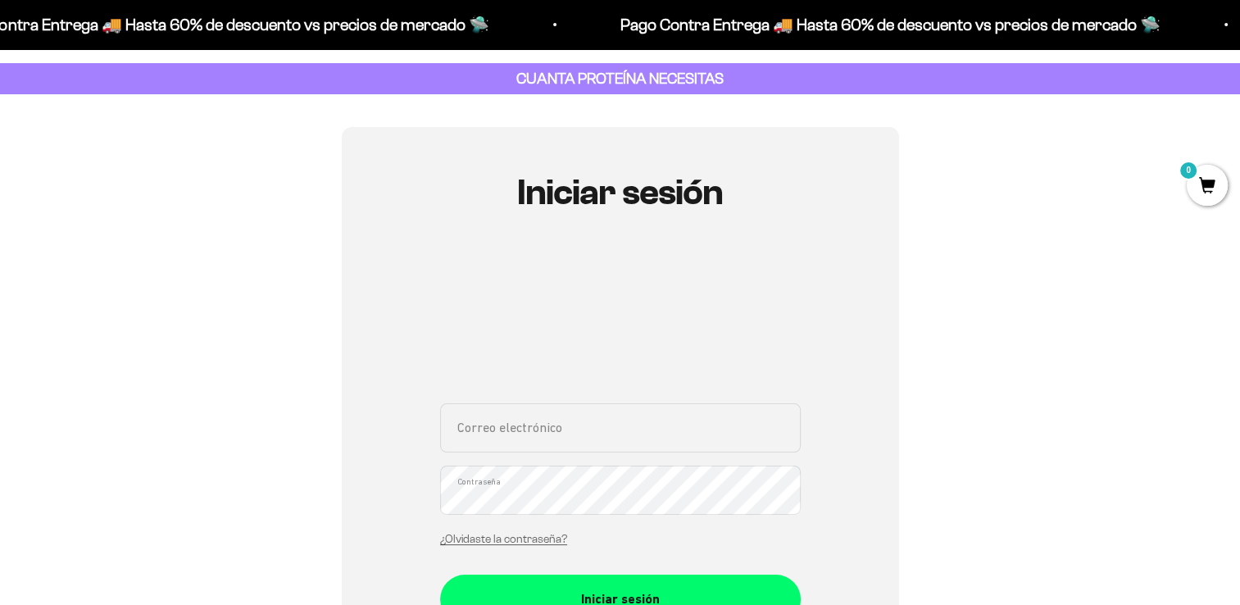
scroll to position [246, 0]
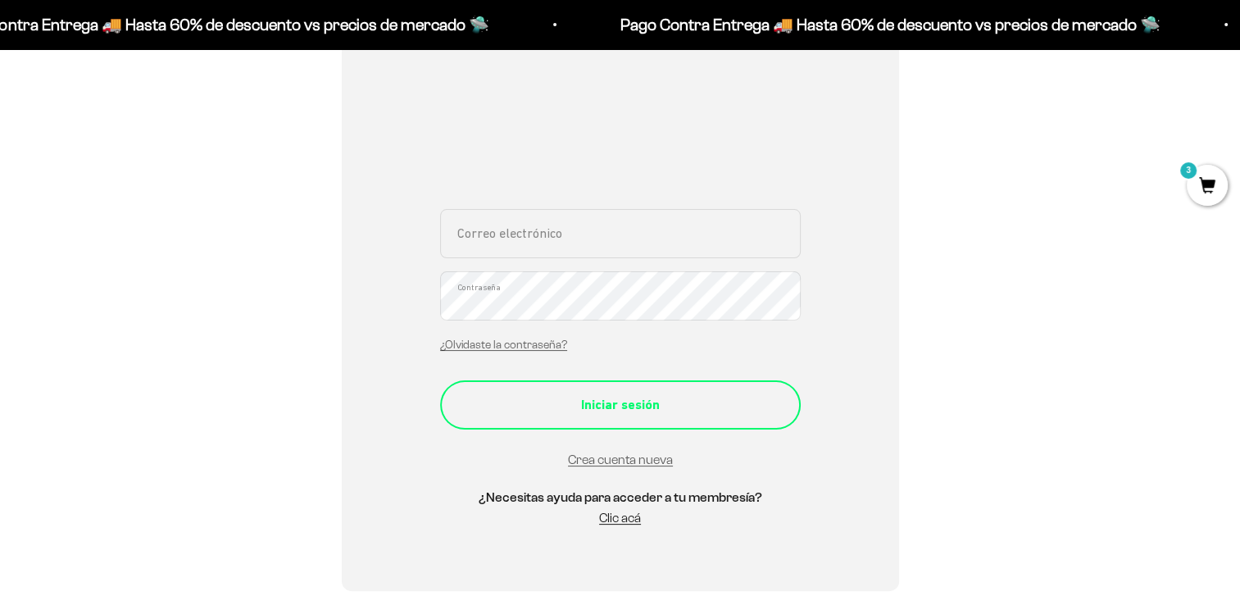
type input "[EMAIL_ADDRESS][DOMAIN_NAME]"
click at [617, 425] on button "Iniciar sesión" at bounding box center [620, 404] width 361 height 49
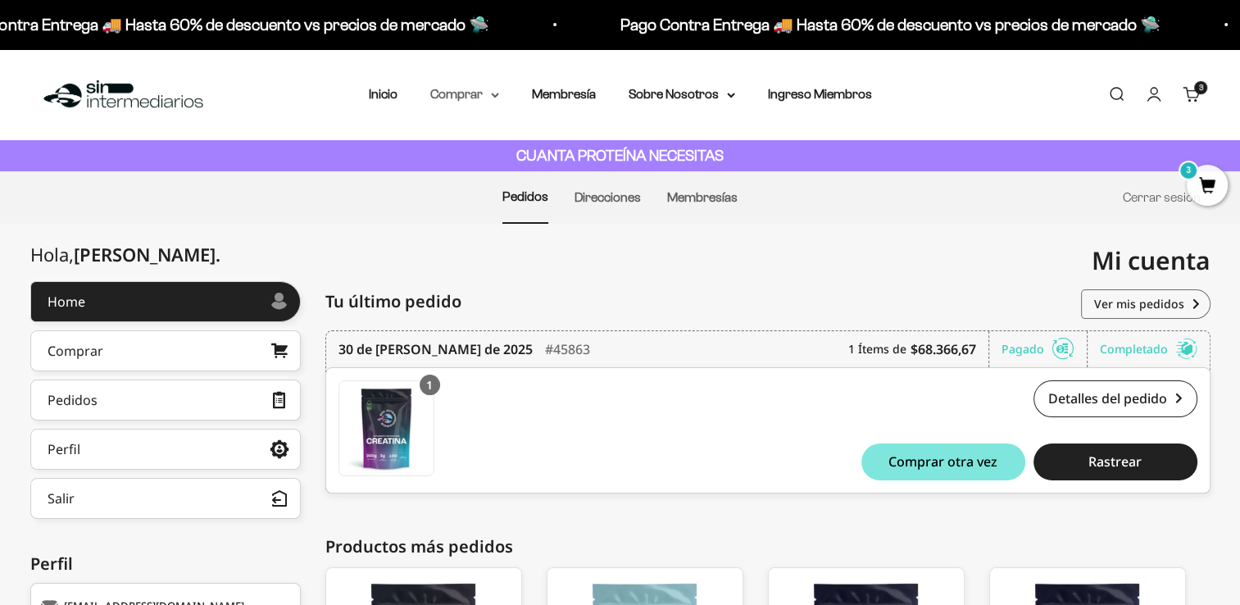
click at [485, 99] on summary "Comprar" at bounding box center [464, 94] width 69 height 21
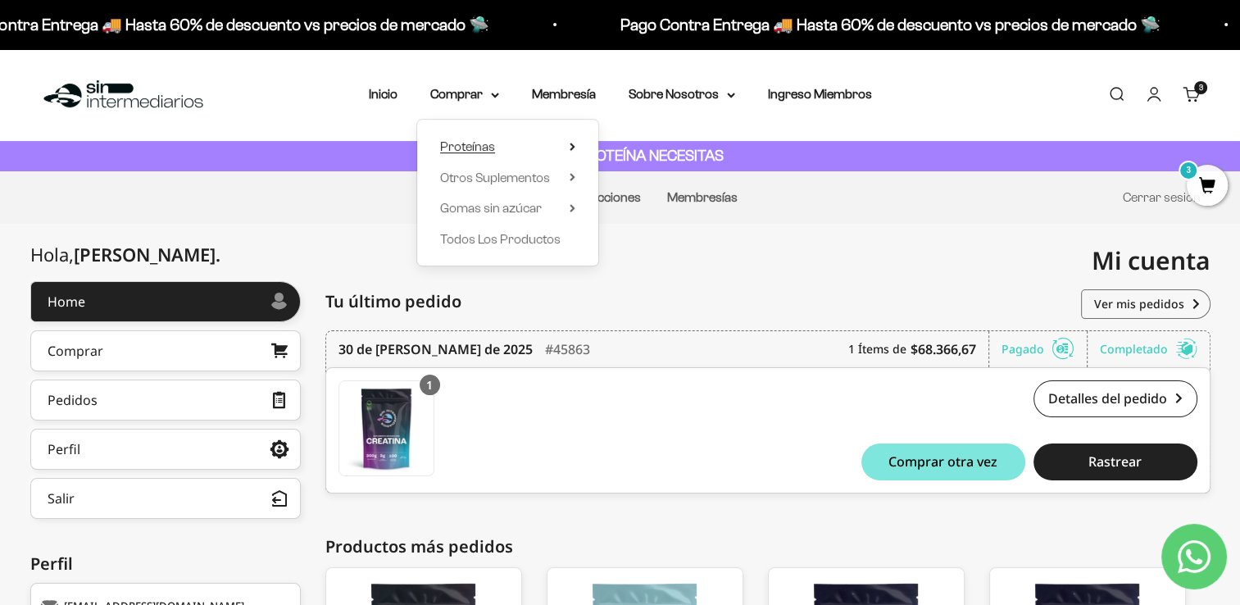
click at [567, 146] on summary "Proteínas" at bounding box center [507, 146] width 135 height 21
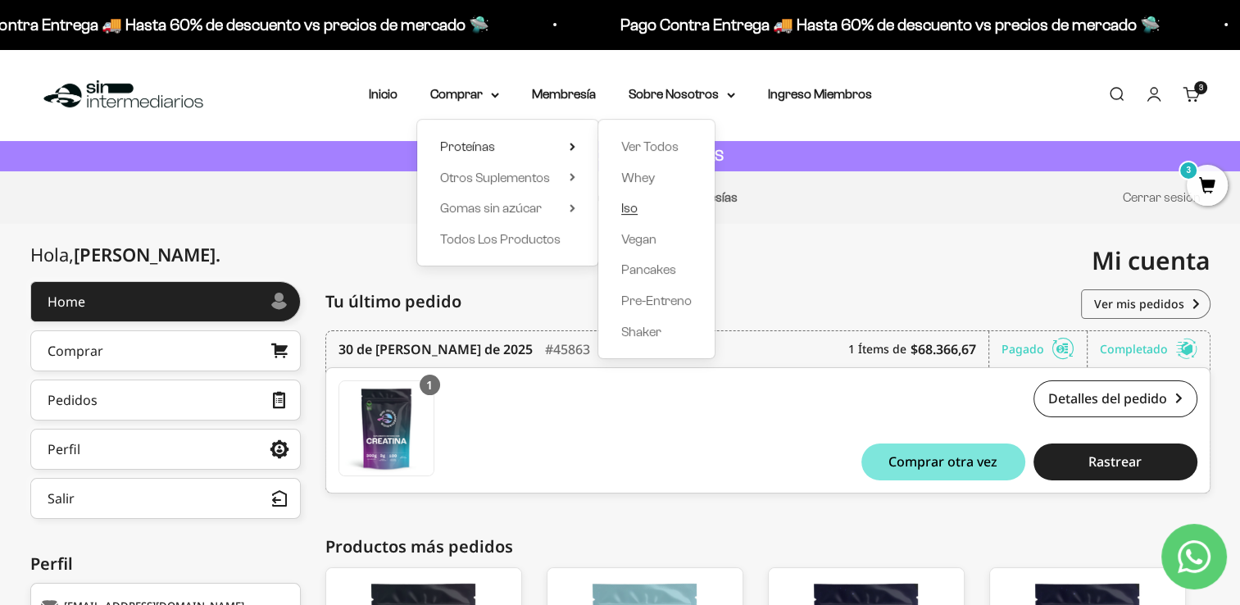
click at [624, 207] on span "Iso" at bounding box center [629, 208] width 16 height 14
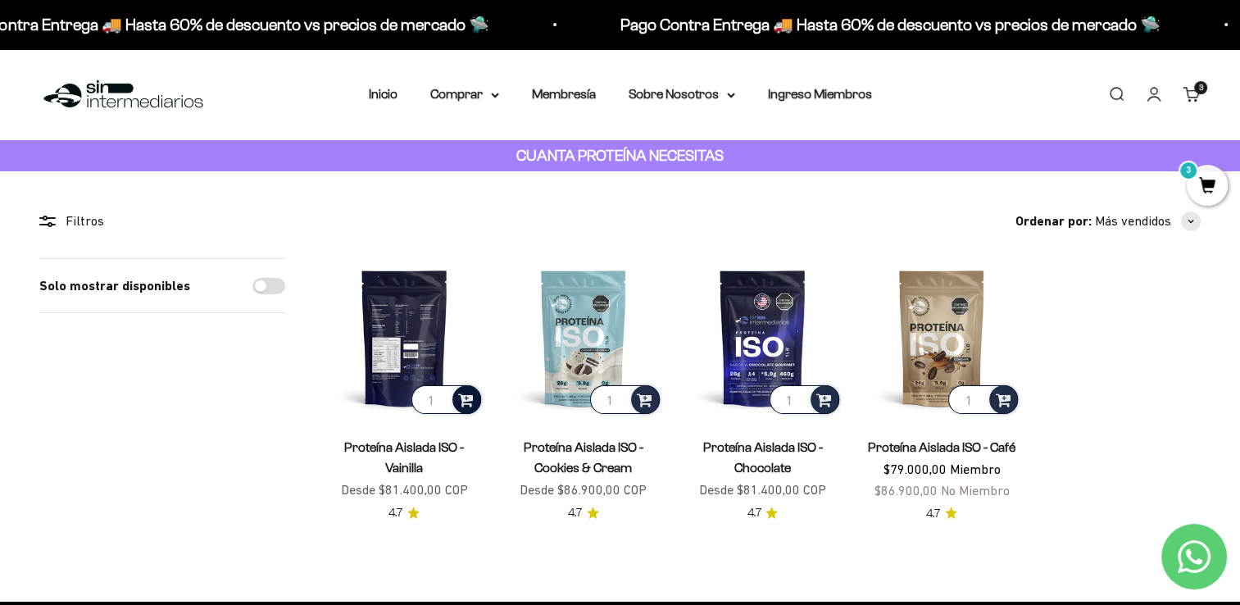
click at [469, 398] on span at bounding box center [466, 398] width 16 height 19
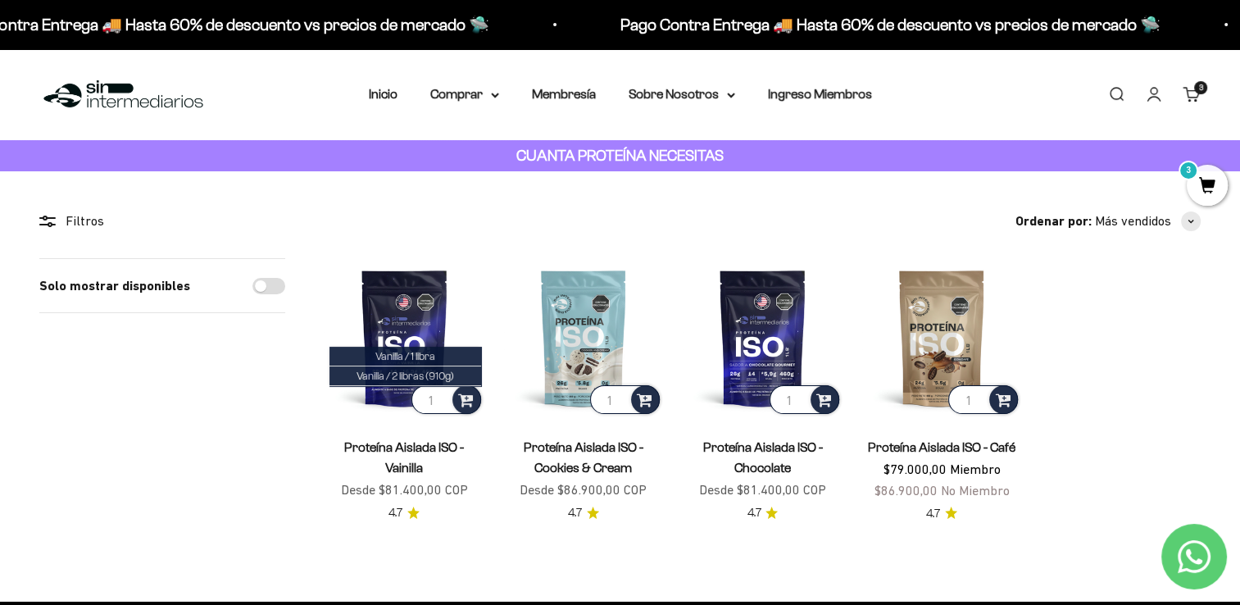
click at [431, 350] on li "Vanilla / 1 libra" at bounding box center [406, 357] width 152 height 20
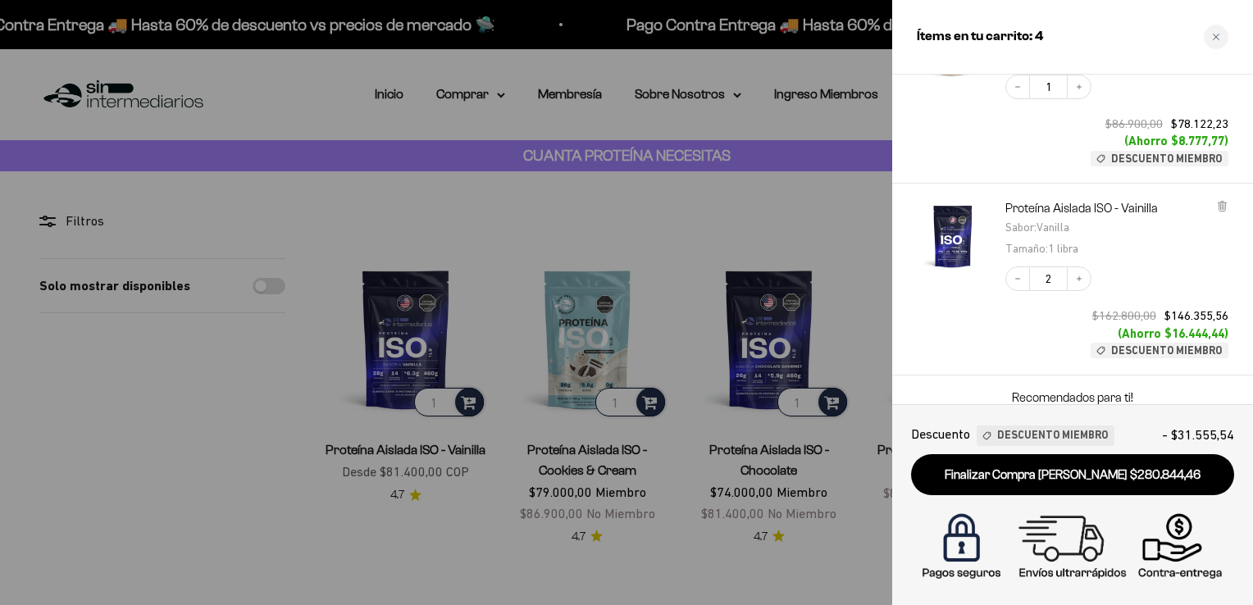
scroll to position [328, 0]
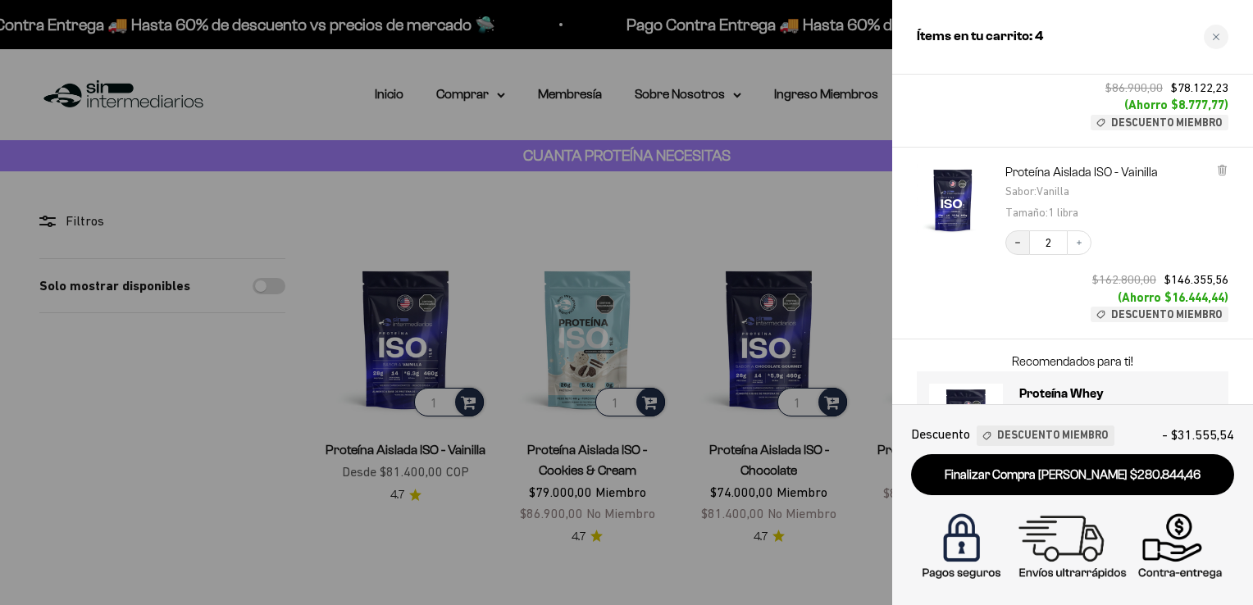
click at [1012, 243] on icon "Decrease quantity" at bounding box center [1017, 243] width 10 height 10
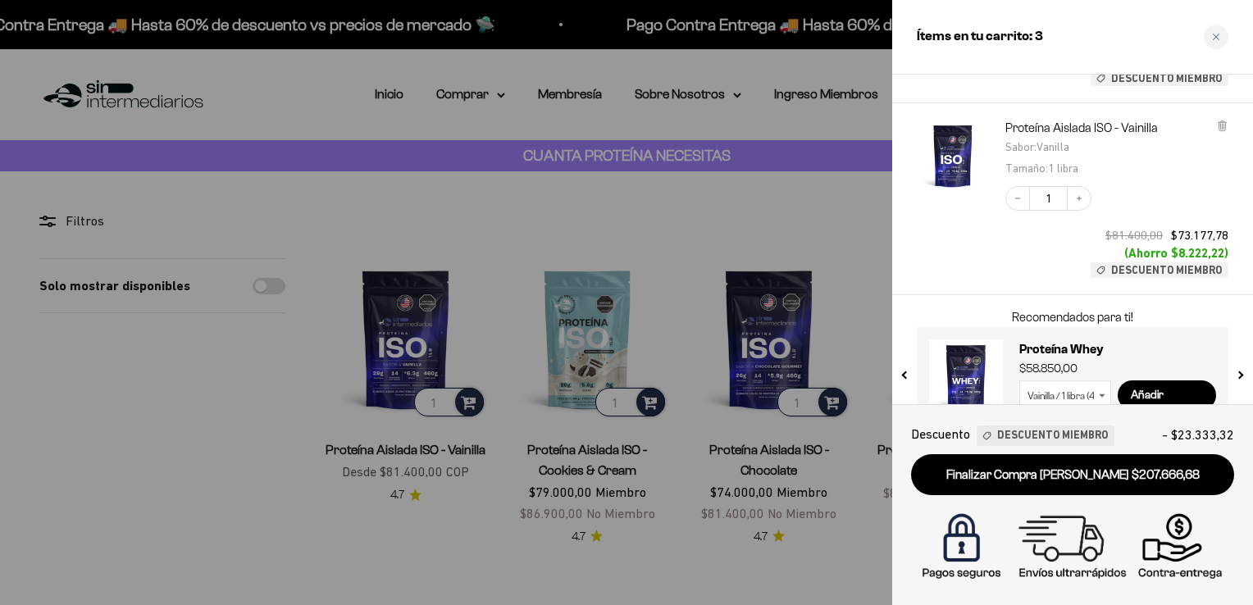
scroll to position [407, 0]
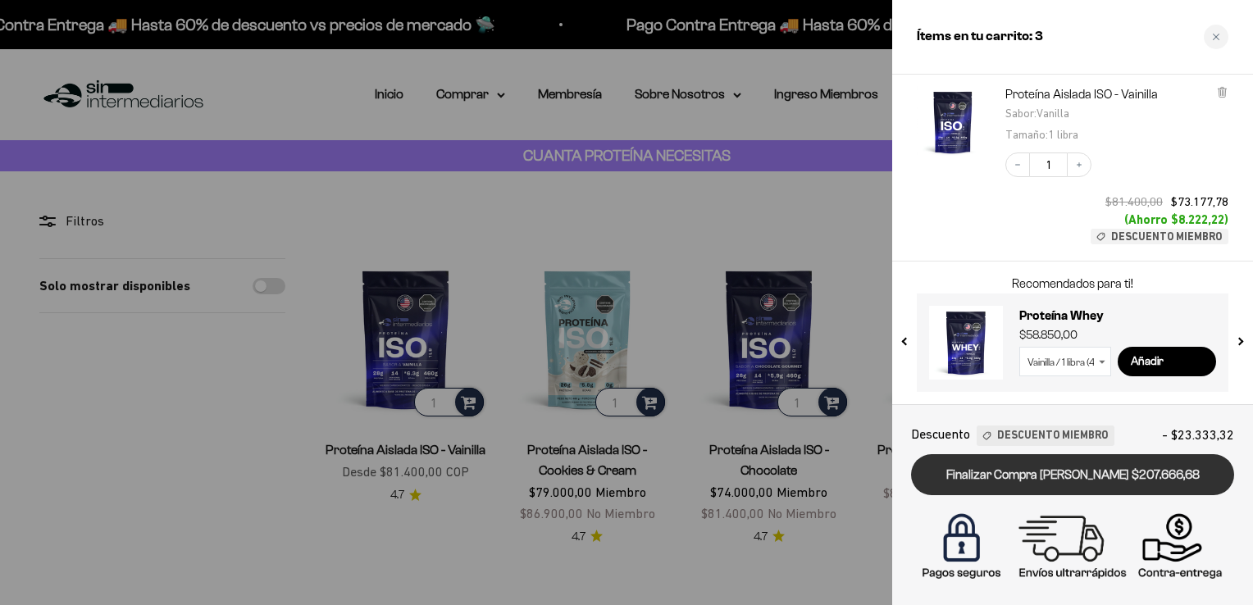
click at [1049, 482] on link "Finalizar Compra [PERSON_NAME] $207.666,68" at bounding box center [1072, 475] width 323 height 42
